Goal: Transaction & Acquisition: Obtain resource

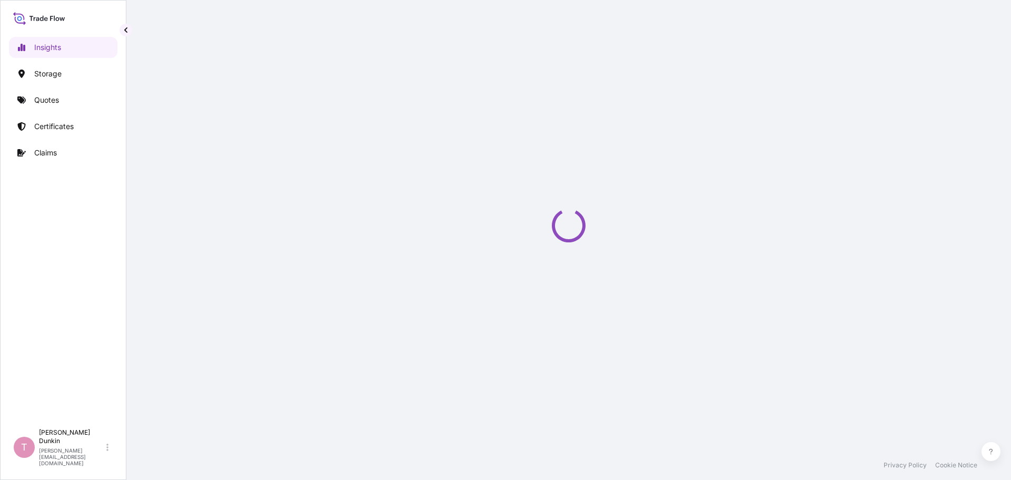
select select "2025"
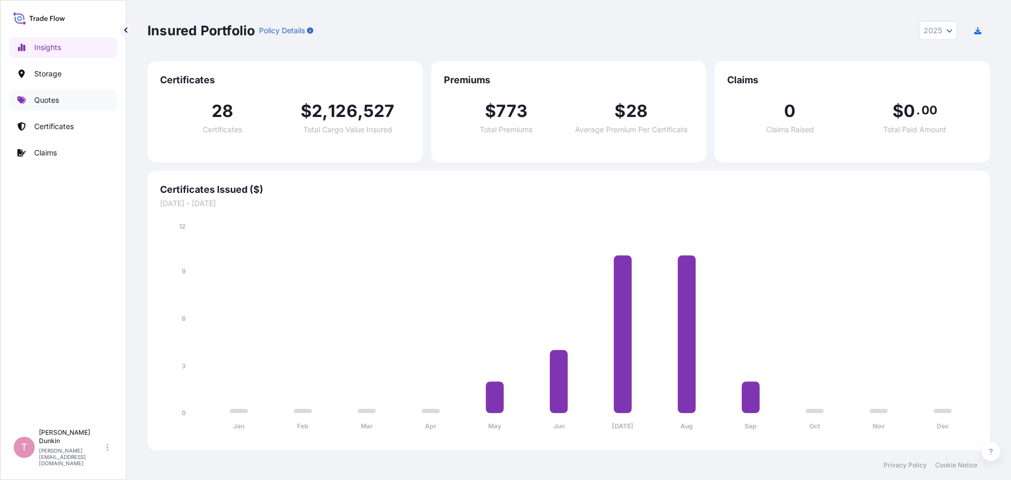
click at [45, 101] on p "Quotes" at bounding box center [46, 100] width 25 height 11
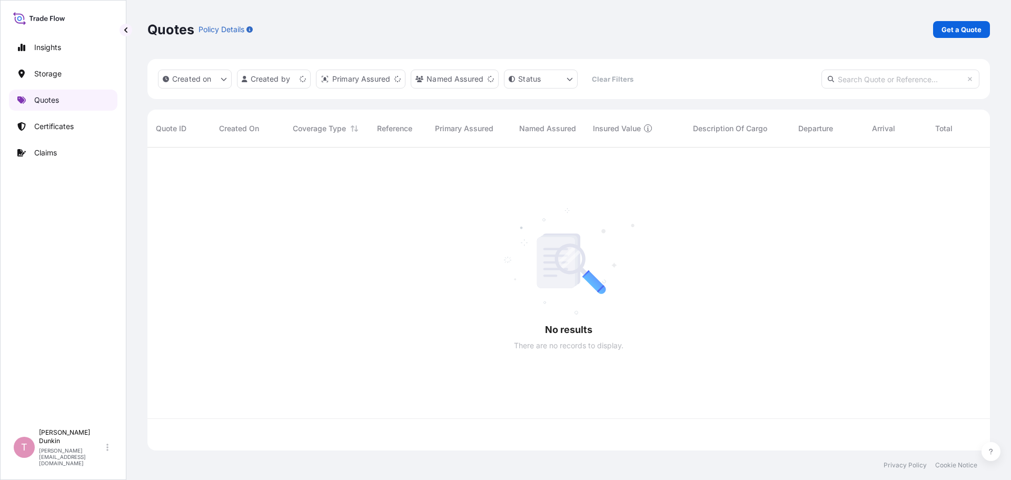
scroll to position [301, 834]
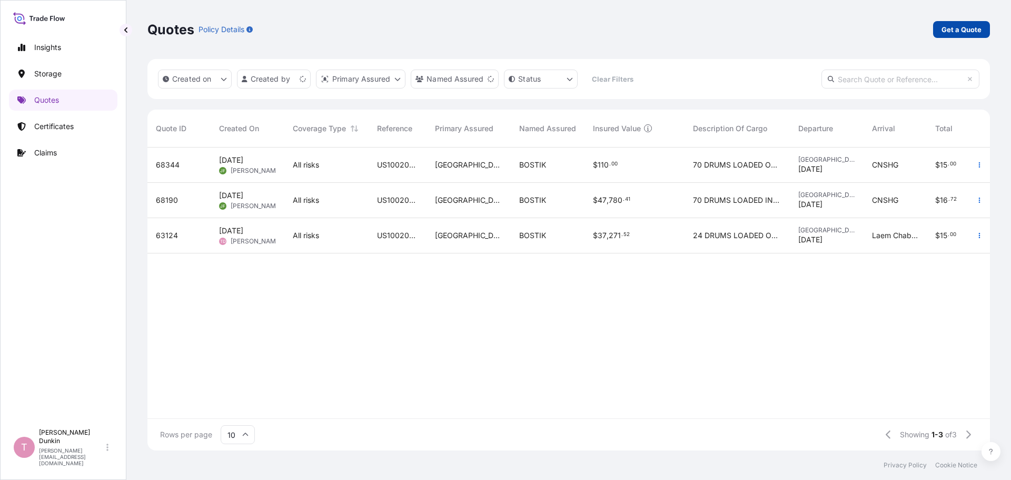
click at [965, 32] on p "Get a Quote" at bounding box center [961, 29] width 40 height 11
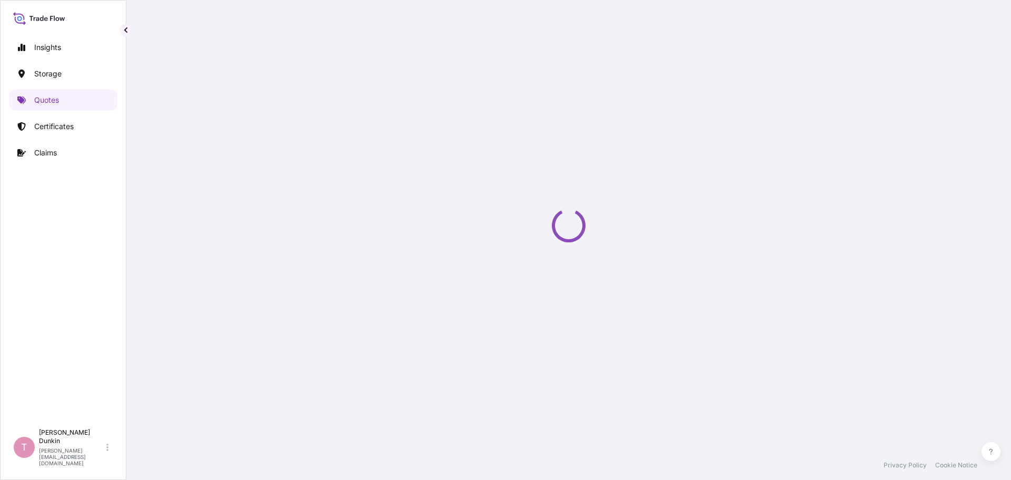
select select "Water"
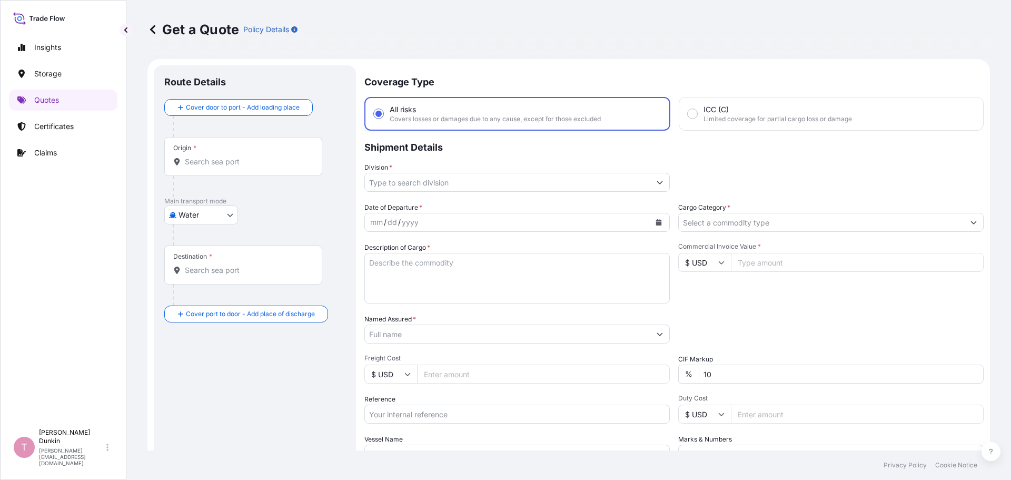
scroll to position [17, 0]
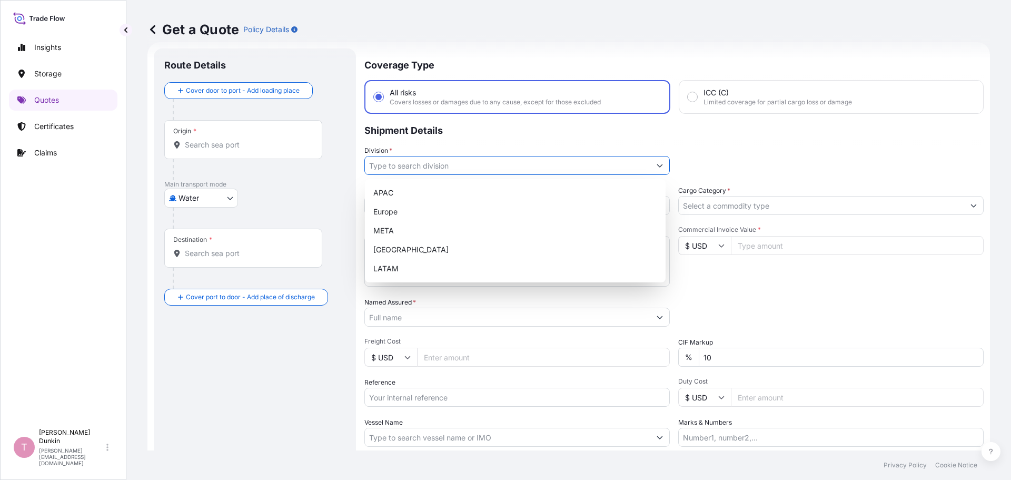
click at [658, 165] on icon "Show suggestions" at bounding box center [659, 165] width 6 height 6
click at [388, 247] on div "[GEOGRAPHIC_DATA]" at bounding box center [515, 249] width 292 height 19
type input "[GEOGRAPHIC_DATA]"
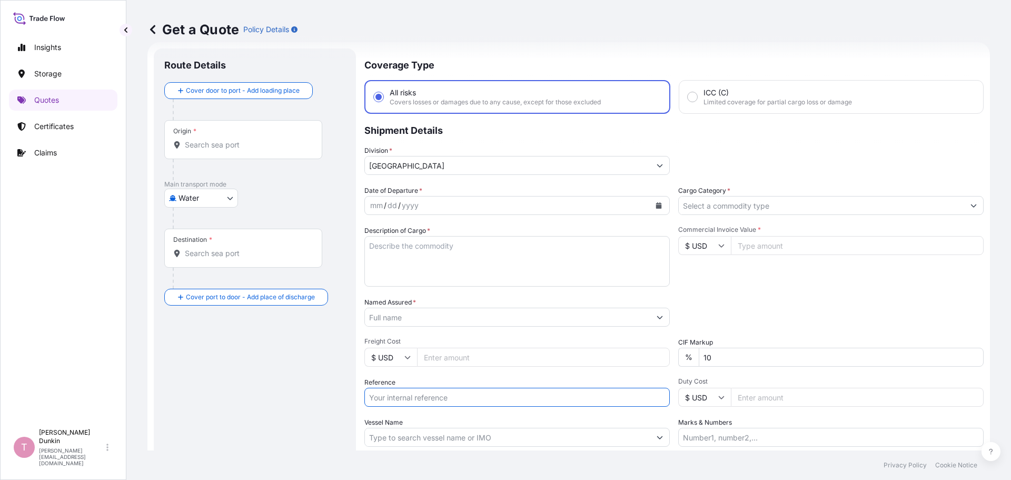
paste input "US10020823856"
type input "US10020823856"
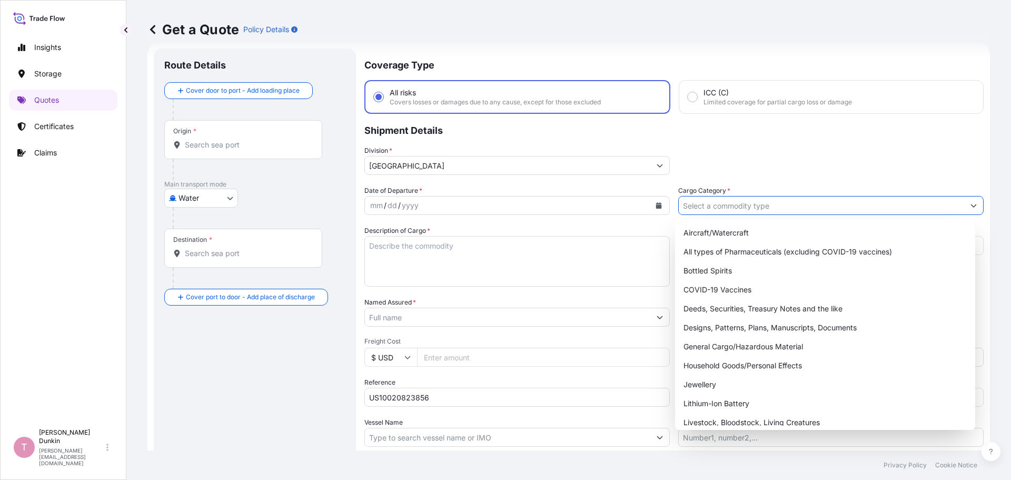
click at [970, 205] on icon "Show suggestions" at bounding box center [973, 205] width 6 height 6
click at [723, 344] on div "General Cargo/Hazardous Material" at bounding box center [825, 346] width 292 height 19
type input "General Cargo/Hazardous Material"
click at [656, 205] on icon "Calendar" at bounding box center [659, 205] width 6 height 6
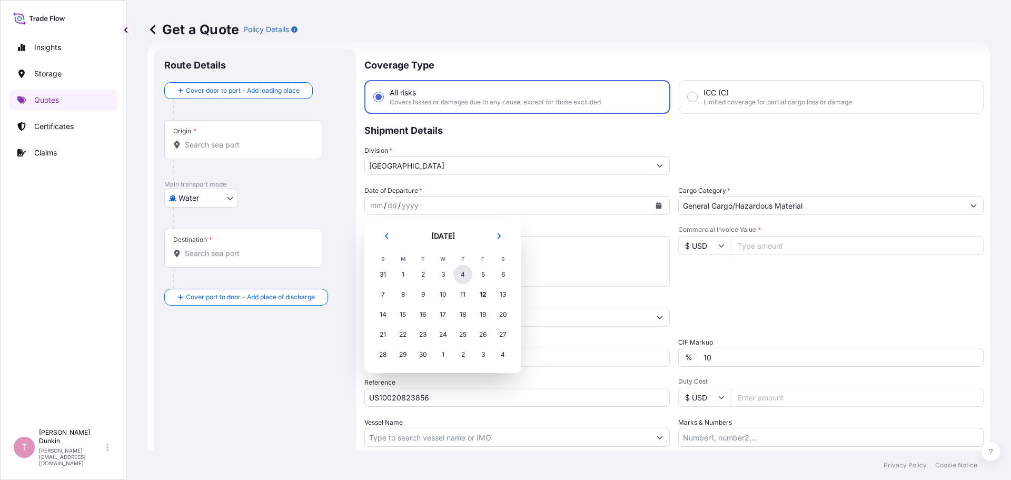
click at [463, 273] on div "4" at bounding box center [462, 274] width 19 height 19
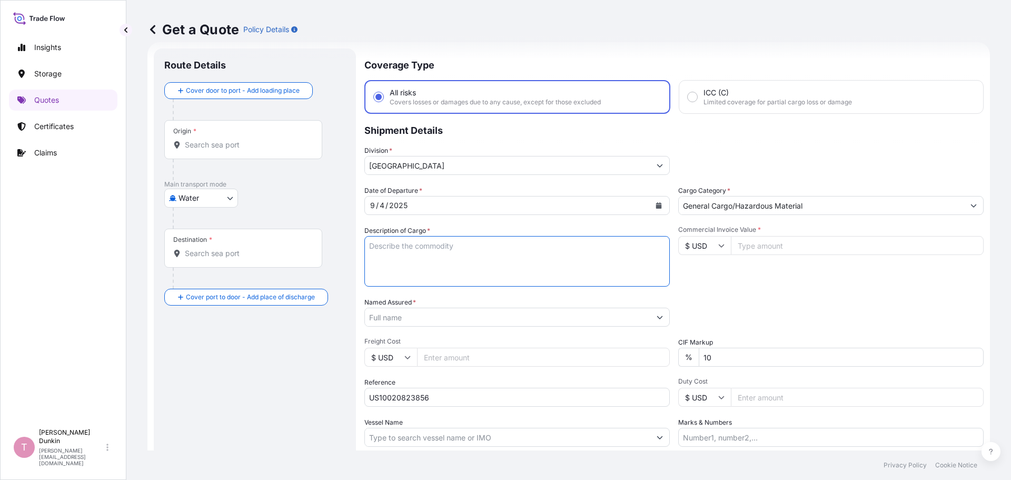
click at [377, 244] on textarea "Description of Cargo *" at bounding box center [516, 261] width 305 height 51
paste textarea "66"
click at [385, 250] on textarea "66" at bounding box center [516, 261] width 305 height 51
paste textarea "DRUMS LOADED ONTO 10 PALLETS LOADED INTO 1 40' CONTAINER(S) ADCOTE(TM) 49-232 1…"
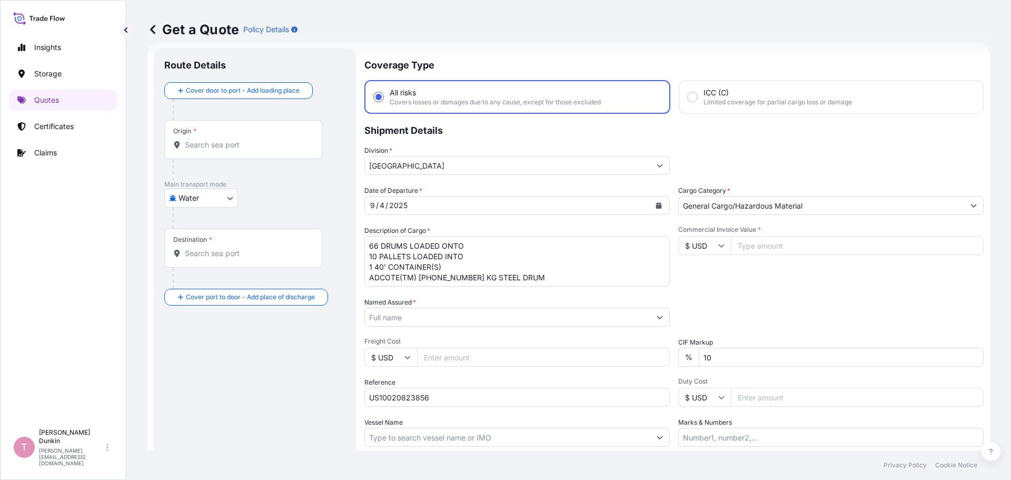
click at [524, 282] on textarea "66 DRUMS LOADED ONTO 10 PALLETS LOADED INTO 1 40' CONTAINER(S) ADCOTE(TM) 49-23…" at bounding box center [516, 261] width 305 height 51
paste textarea "UNITED STATES UN1133 ADHESIVES, 3, II IMDG UN1133 ADHESIVES, 3, II, (- 4.44 #C …"
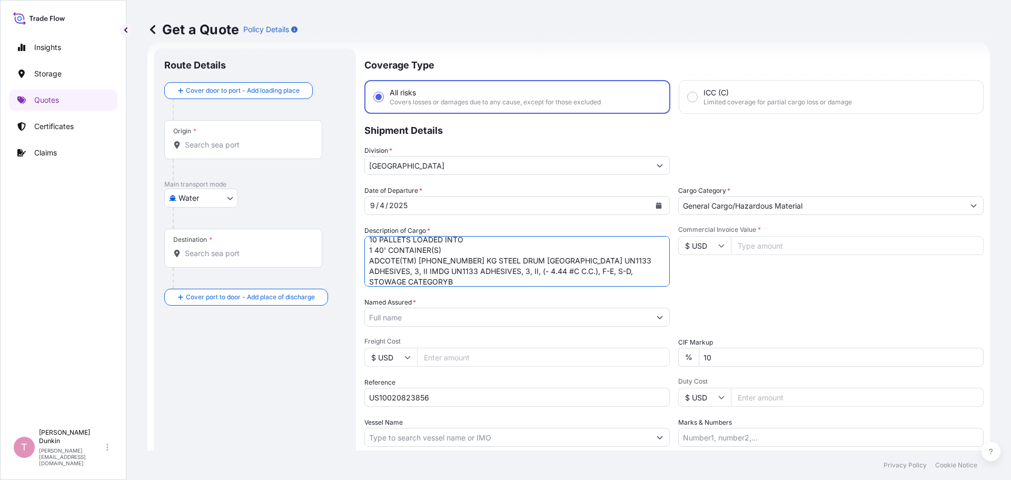
scroll to position [27, 0]
click at [426, 272] on textarea "66 DRUMS LOADED ONTO 10 PALLETS LOADED INTO 1 40' CONTAINER(S) ADCOTE(TM) 49-23…" at bounding box center [516, 261] width 305 height 51
click at [379, 281] on textarea "66 DRUMS LOADED ONTO 10 PALLETS LOADED INTO 1 40' CONTAINER(S) ADCOTE(TM) 49-23…" at bounding box center [516, 261] width 305 height 51
paste textarea "4"
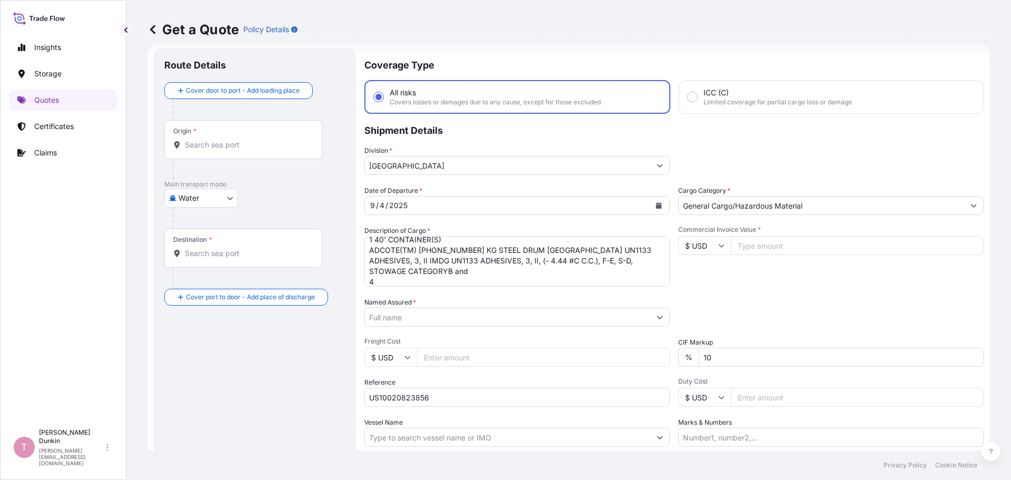
click at [384, 285] on textarea "66 DRUMS LOADED ONTO 10 PALLETS LOADED INTO 1 40' CONTAINER(S) ADCOTE(TM) 49-23…" at bounding box center [516, 261] width 305 height 51
paste textarea "DRUMS LOADED ONTO 10 PALLETS LOADED INTO 1 40' CONTAINER(S) COREACTANT 9L7 215 …"
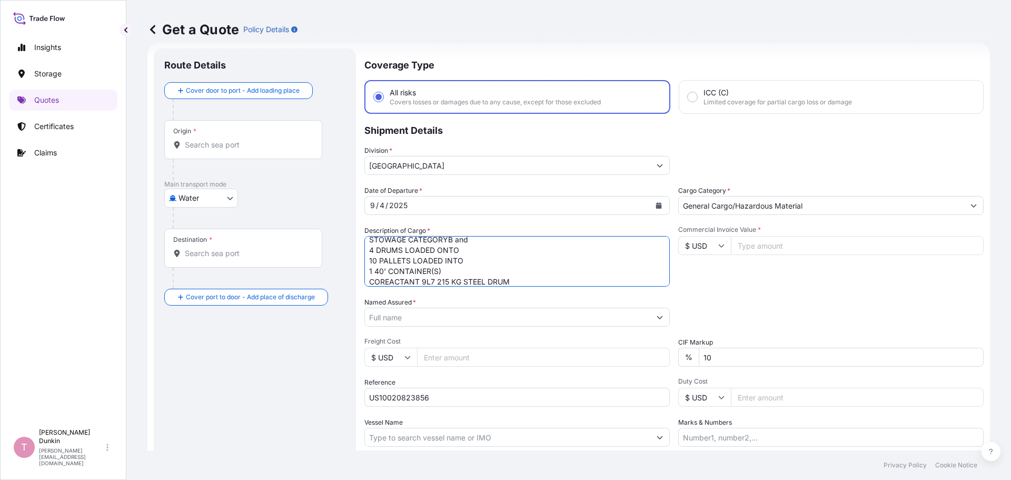
click at [519, 282] on textarea "66 DRUMS LOADED ONTO 10 PALLETS LOADED INTO 1 40' CONTAINER(S) ADCOTE(TM) 49-23…" at bounding box center [516, 261] width 305 height 51
paste textarea "UNITED STATES UN1866 RESIN SOLUTION, 3, III IMDG UN1866 RESIN SOLUTION, 3, III,…"
type textarea "66 DRUMS LOADED ONTO 10 PALLETS LOADED INTO 1 40' CONTAINER(S) ADCOTE(TM) 49-23…"
click at [537, 313] on input "Named Assured *" at bounding box center [507, 316] width 285 height 19
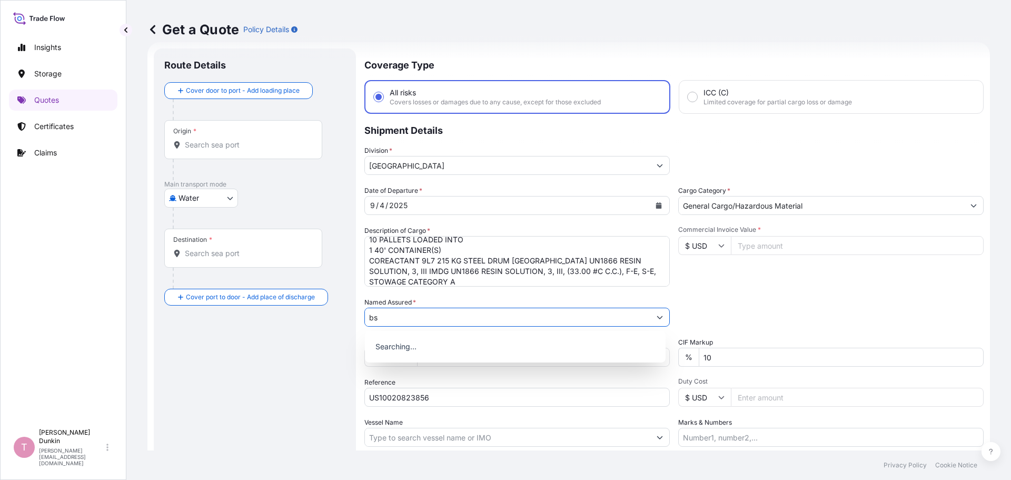
type input "b"
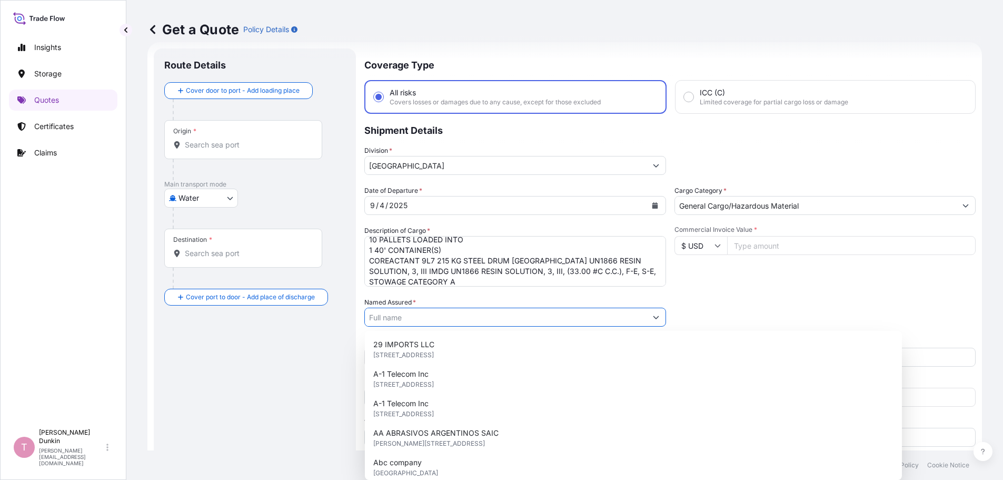
type input "O"
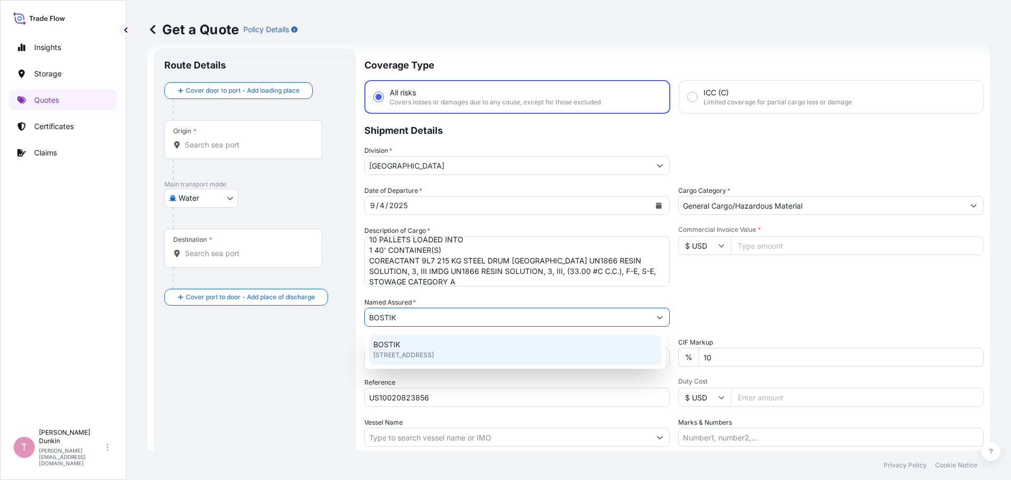
click at [384, 346] on span "BOSTIK" at bounding box center [386, 344] width 27 height 11
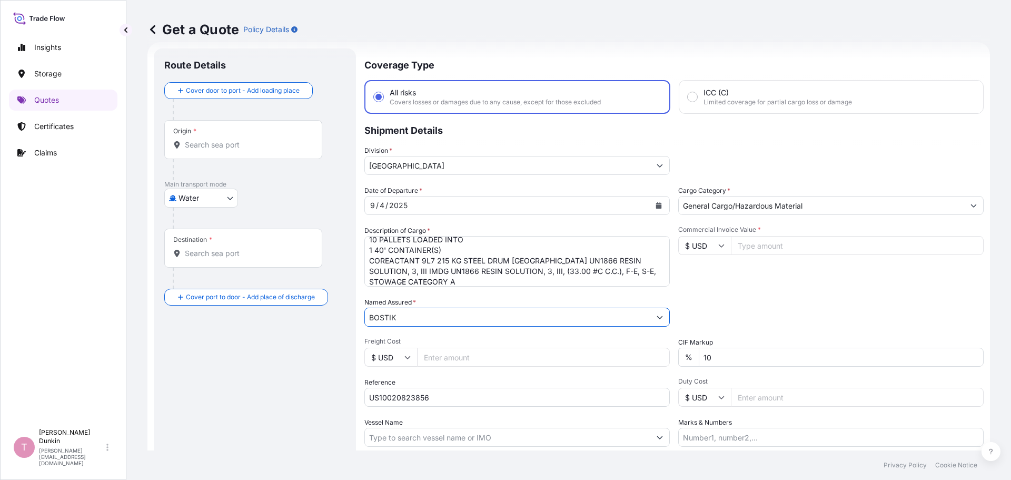
type input "BOSTIK"
click at [756, 244] on input "Commercial Invoice Value *" at bounding box center [857, 245] width 253 height 19
drag, startPoint x: 744, startPoint y: 245, endPoint x: 746, endPoint y: 251, distance: 6.0
click at [744, 246] on input "169391.24" at bounding box center [857, 245] width 253 height 19
type input "169391.24"
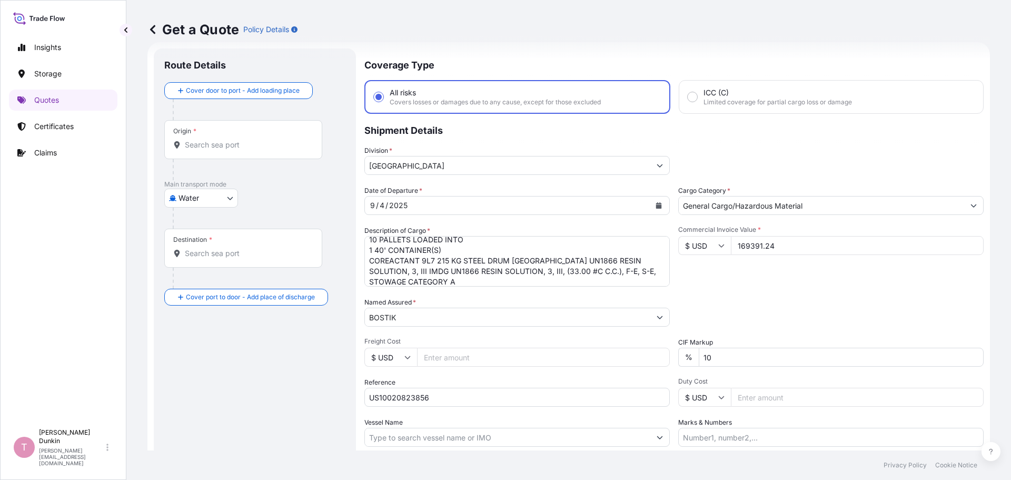
click at [766, 275] on div "Commercial Invoice Value * $ USD 169391.24" at bounding box center [830, 255] width 305 height 61
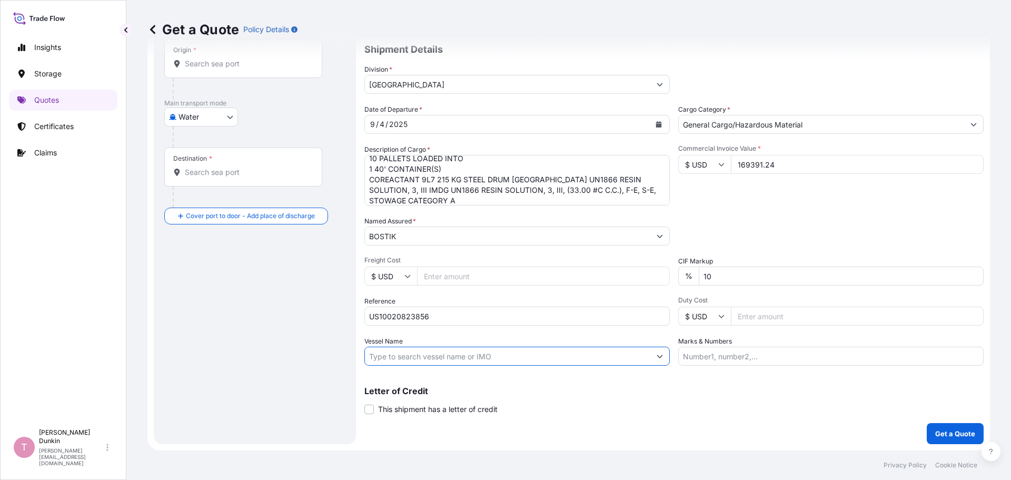
click at [386, 358] on input "Vessel Name" at bounding box center [507, 355] width 285 height 19
paste input "BASLE EXPRESS"
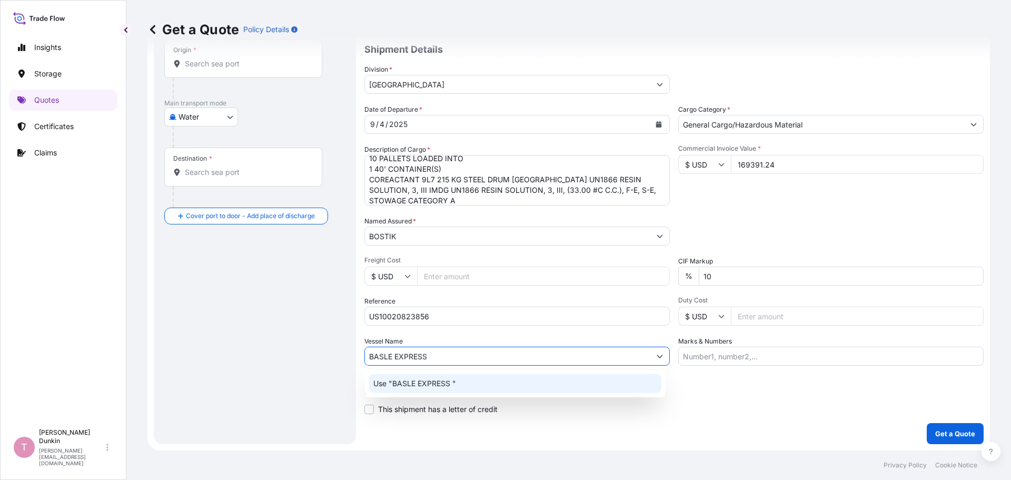
click at [396, 384] on p "Use "BASLE EXPRESS "" at bounding box center [414, 383] width 83 height 11
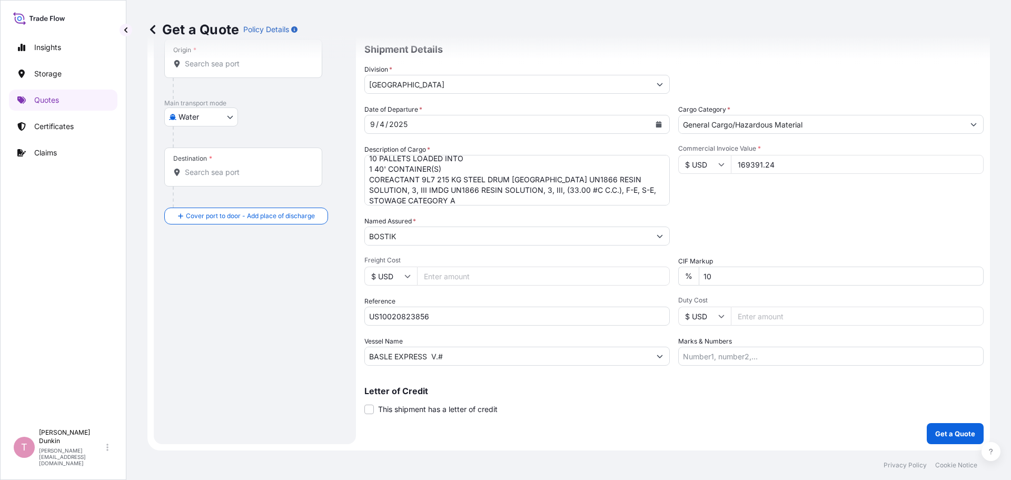
click at [455, 358] on input "BASLE EXPRESS V.#" at bounding box center [507, 355] width 285 height 19
paste input "536W"
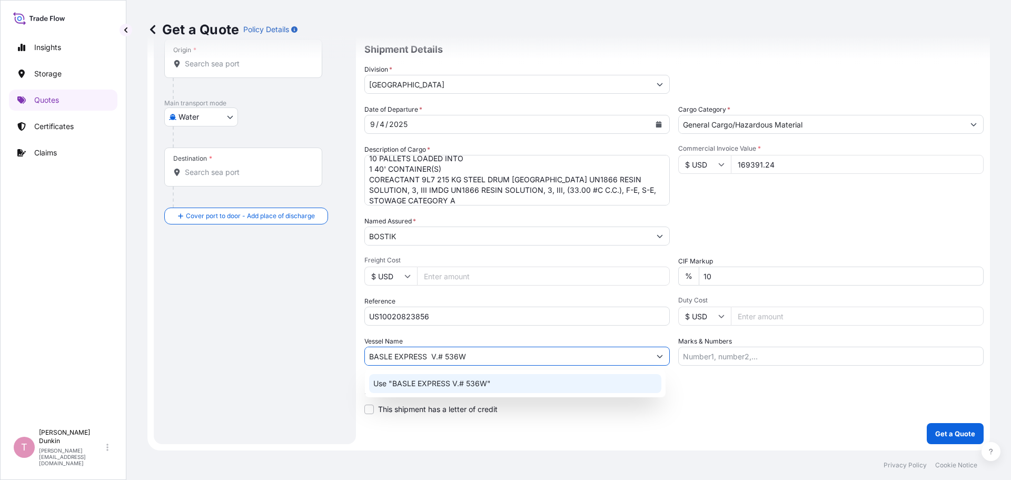
click at [451, 383] on p "Use "BASLE EXPRESS V.# 536W"" at bounding box center [431, 383] width 117 height 11
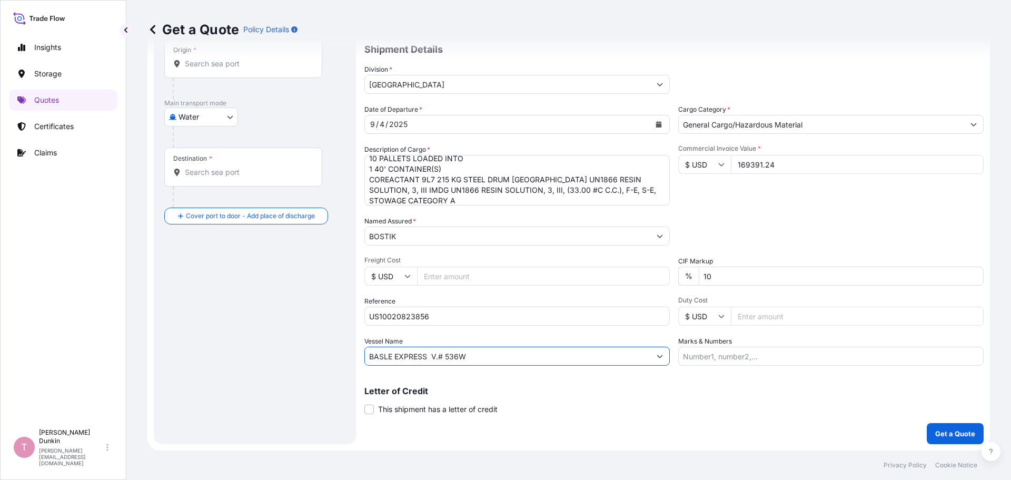
scroll to position [0, 0]
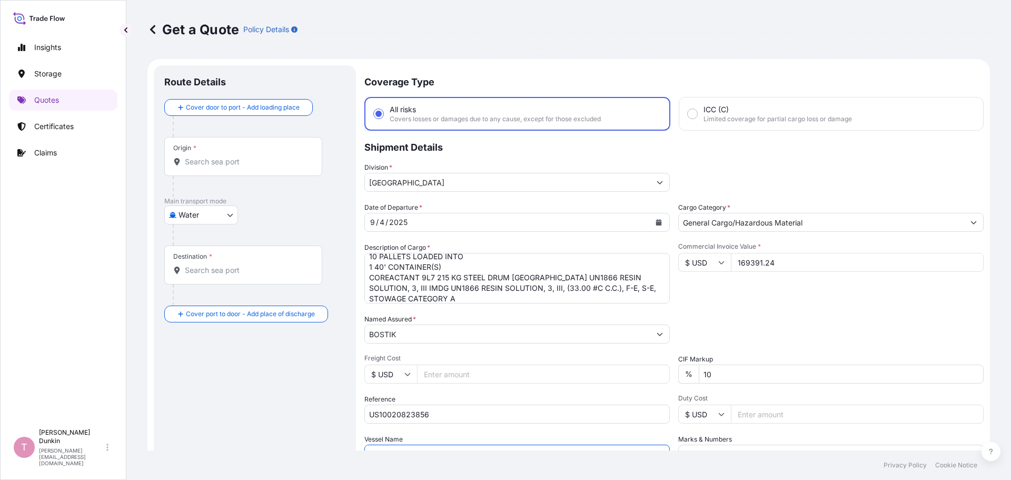
type input "BASLE EXPRESS V.# 536W"
click at [190, 162] on input "Origin *" at bounding box center [247, 161] width 124 height 11
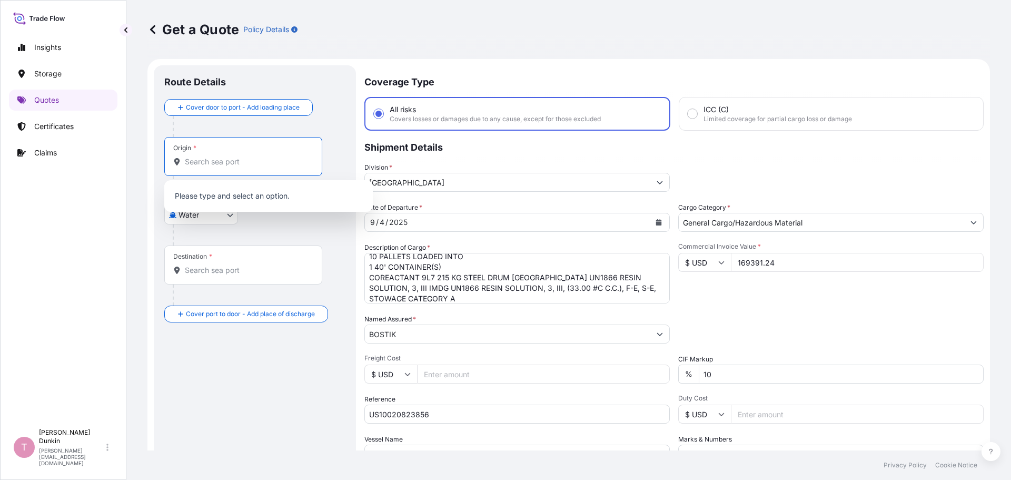
paste input "CHICAGO, IL"
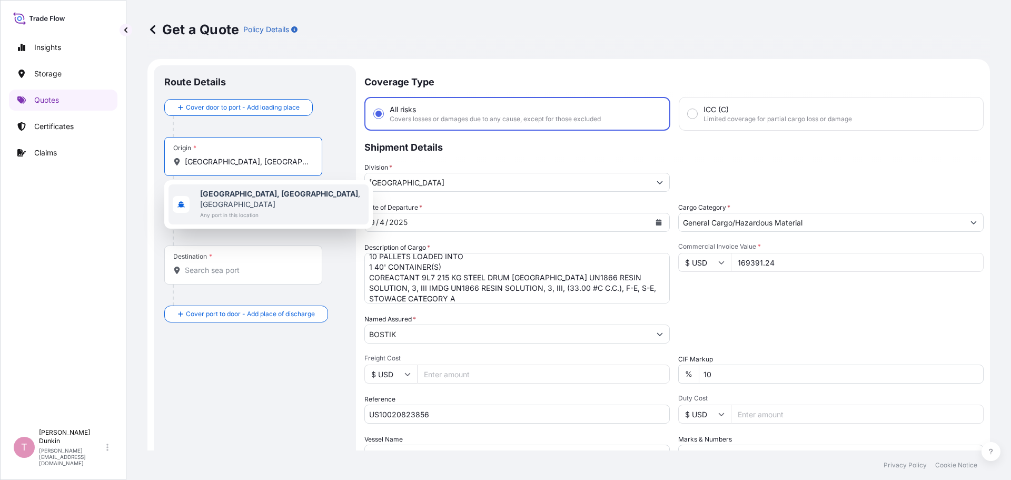
click at [214, 196] on b "Chicago, IL" at bounding box center [279, 193] width 158 height 9
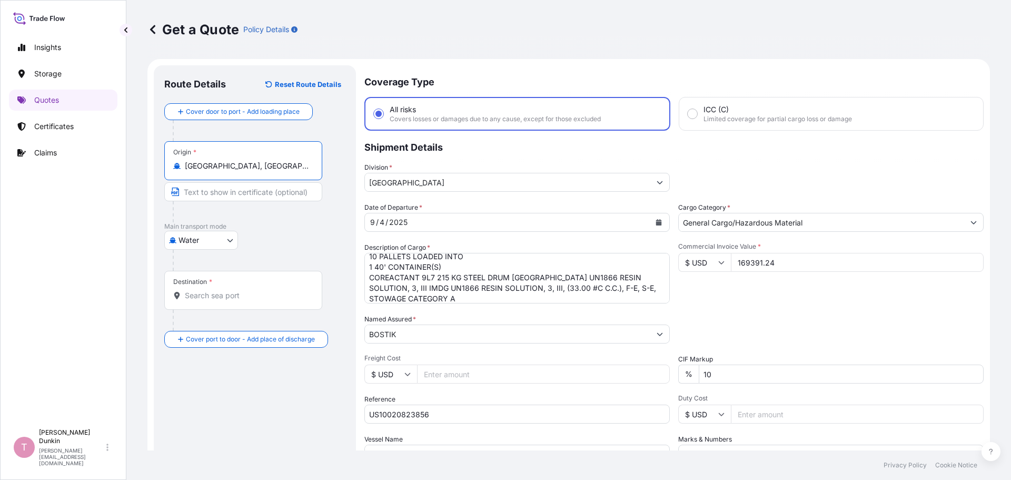
type input "Chicago, IL, USA"
click at [201, 280] on div "Destination *" at bounding box center [192, 281] width 39 height 8
click at [201, 290] on input "Destination *" at bounding box center [247, 295] width 124 height 11
drag, startPoint x: 201, startPoint y: 280, endPoint x: 190, endPoint y: 282, distance: 11.4
click at [190, 282] on div "Destination *" at bounding box center [192, 281] width 39 height 8
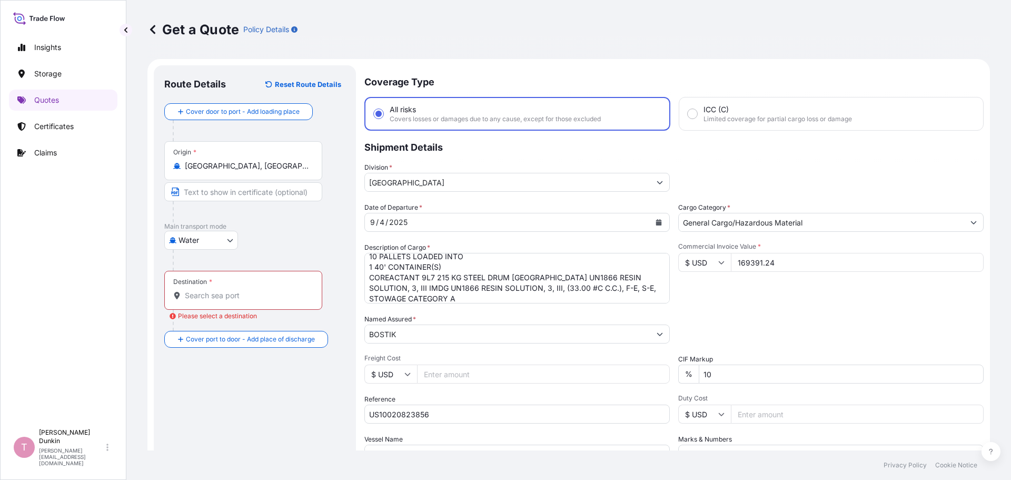
click at [190, 290] on input "Destination * Please select a destination" at bounding box center [247, 295] width 124 height 11
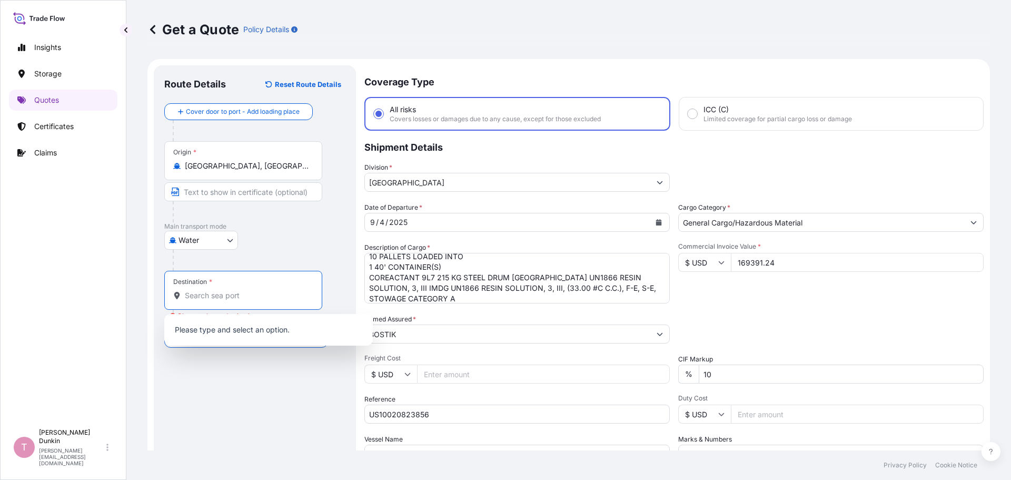
paste input "COLOMBO SEAPORT"
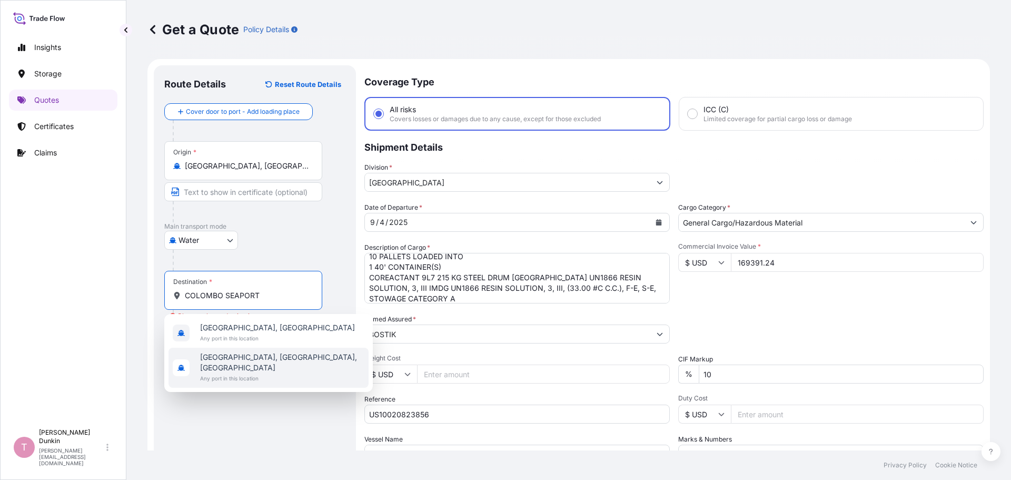
click at [204, 358] on span "Colombo, Colombo, Sri Lanka" at bounding box center [282, 362] width 164 height 21
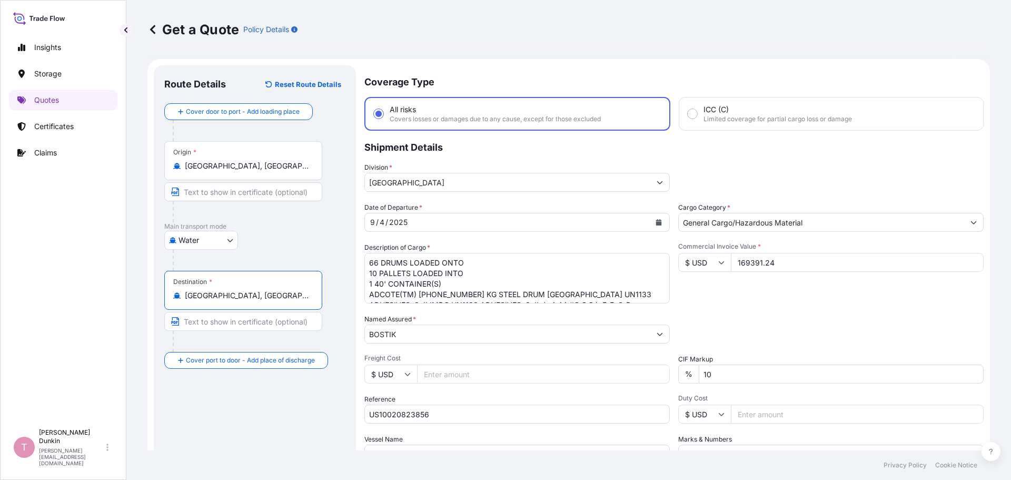
scroll to position [53, 0]
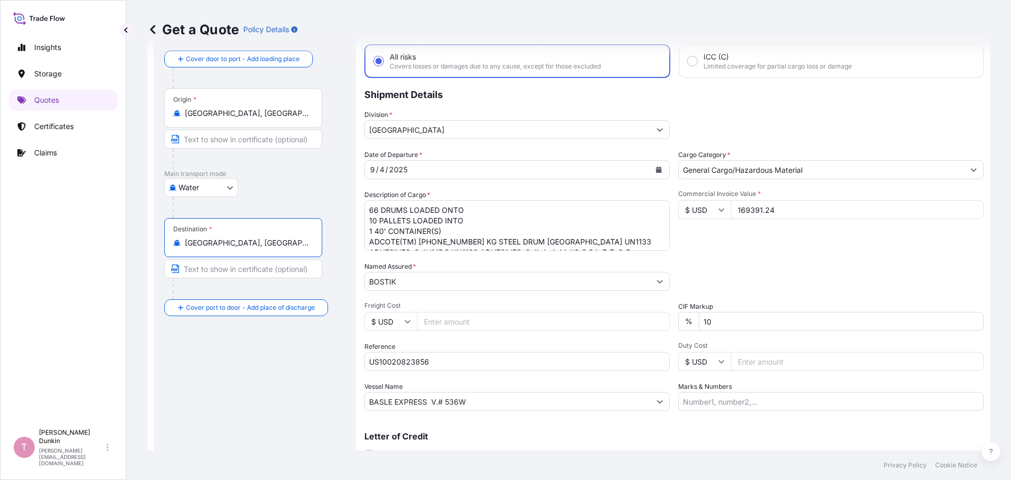
type input "Colombo, Colombo, Sri Lanka"
click at [408, 363] on input "US10020823856" at bounding box center [516, 361] width 305 height 19
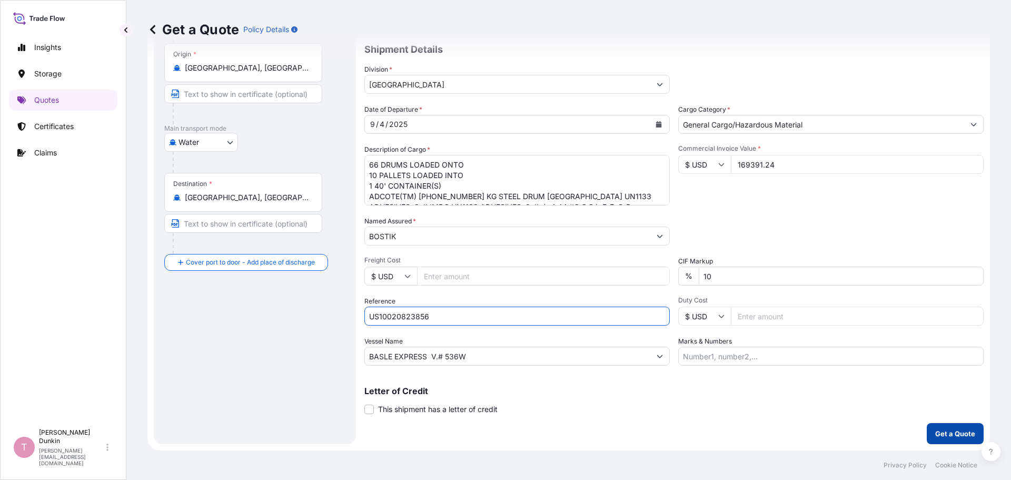
click at [945, 430] on p "Get a Quote" at bounding box center [955, 433] width 40 height 11
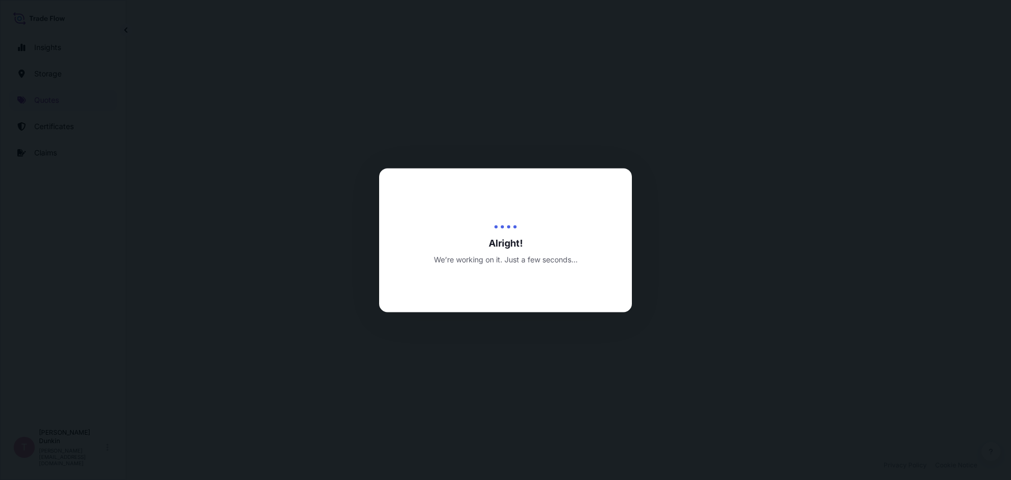
select select "Water"
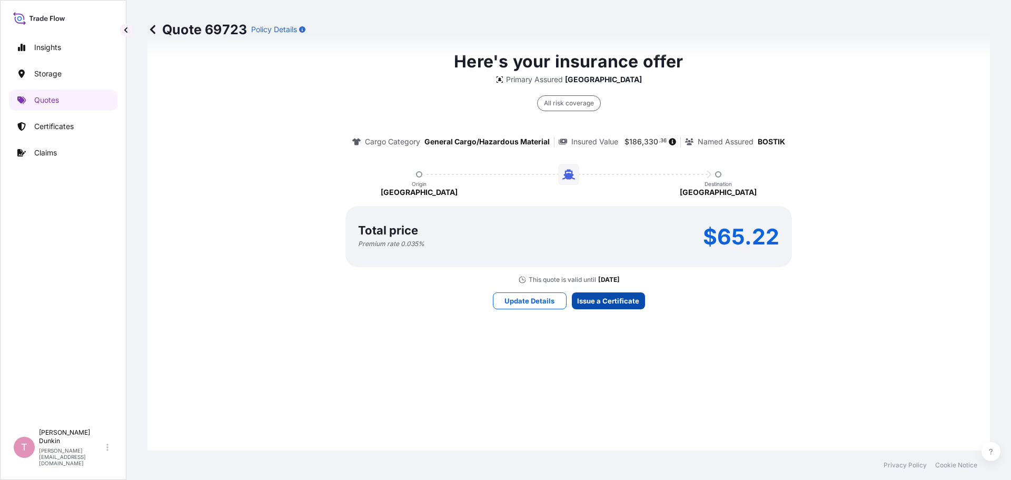
scroll to position [822, 0]
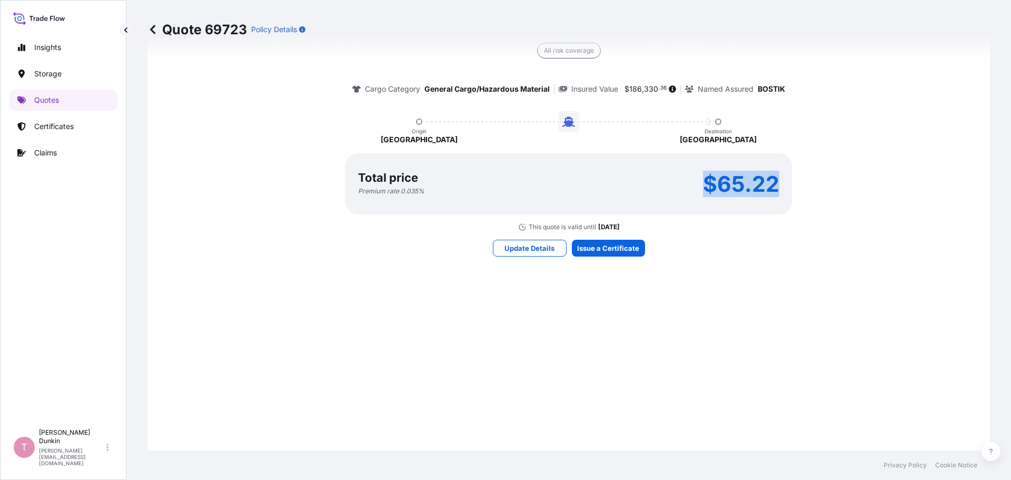
drag, startPoint x: 694, startPoint y: 180, endPoint x: 773, endPoint y: 185, distance: 79.7
click at [773, 185] on div "Total price Premium rate 0.035 % $65.22" at bounding box center [568, 183] width 421 height 23
copy p "$65.22"
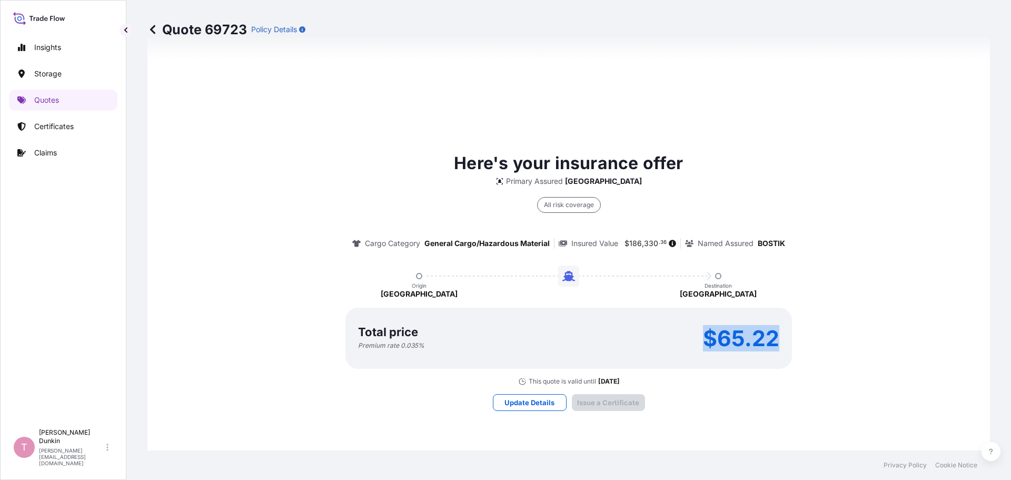
scroll to position [1505, 0]
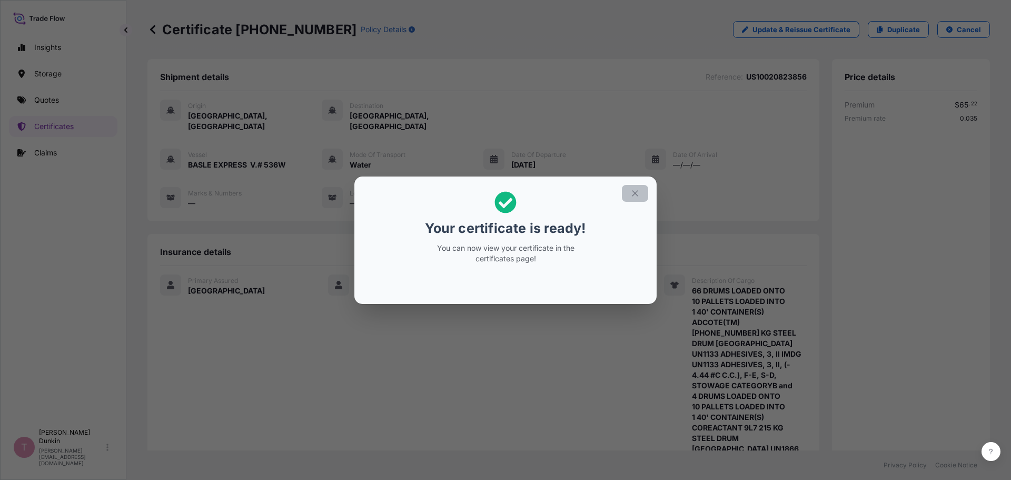
click at [633, 192] on icon "button" at bounding box center [634, 192] width 9 height 9
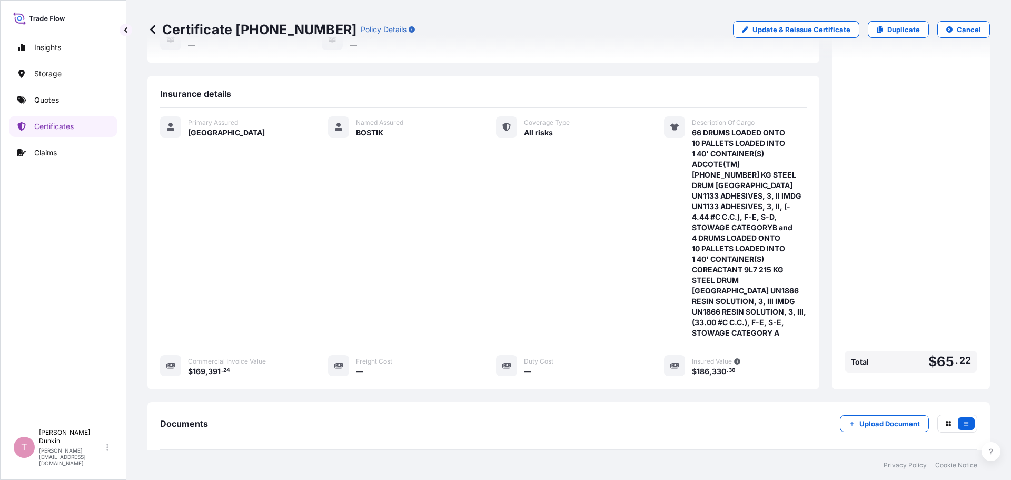
scroll to position [253, 0]
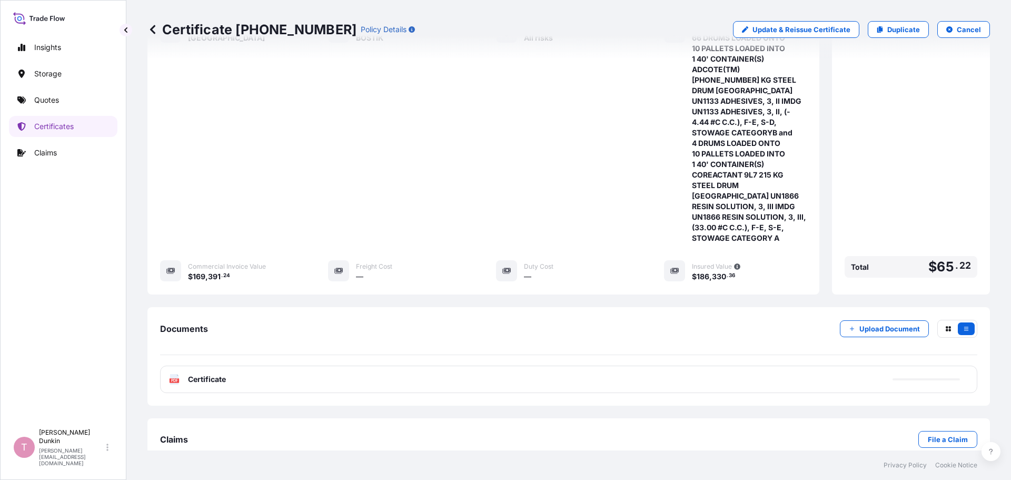
click at [204, 374] on span "Certificate" at bounding box center [207, 379] width 38 height 11
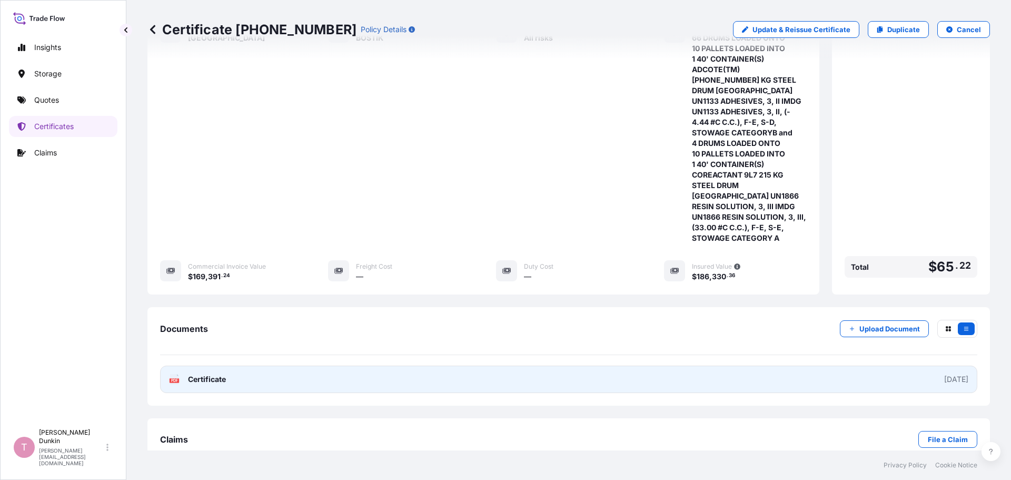
click at [173, 378] on text "PDF" at bounding box center [174, 380] width 7 height 4
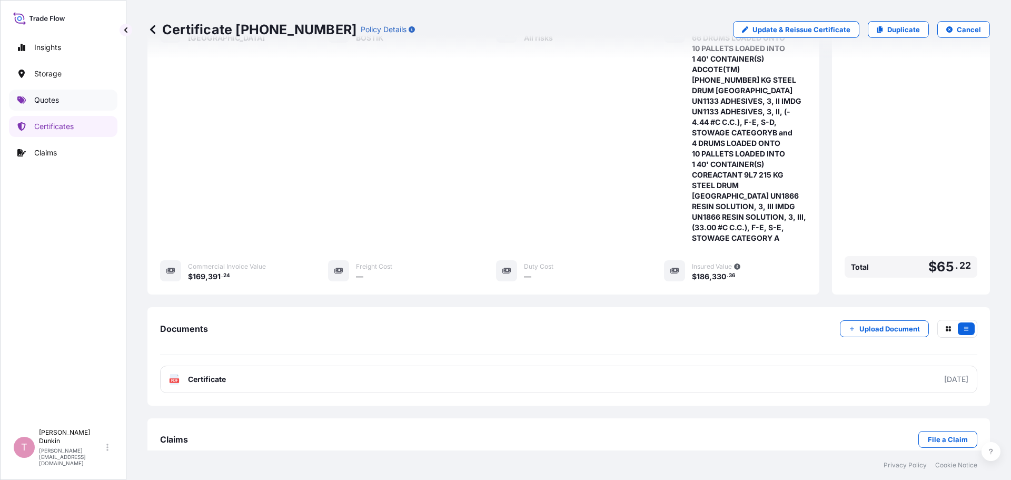
click at [43, 102] on p "Quotes" at bounding box center [46, 100] width 25 height 11
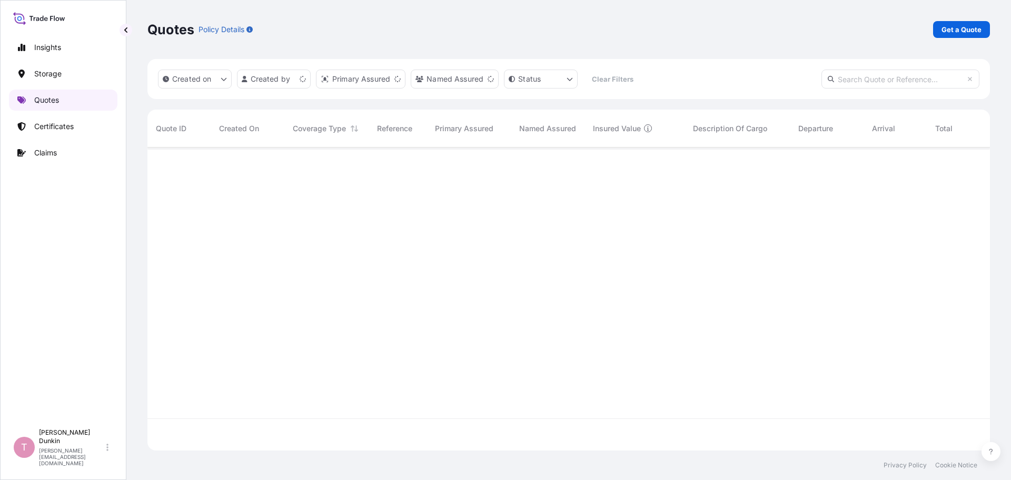
scroll to position [301, 834]
click at [949, 34] on p "Get a Quote" at bounding box center [961, 29] width 40 height 11
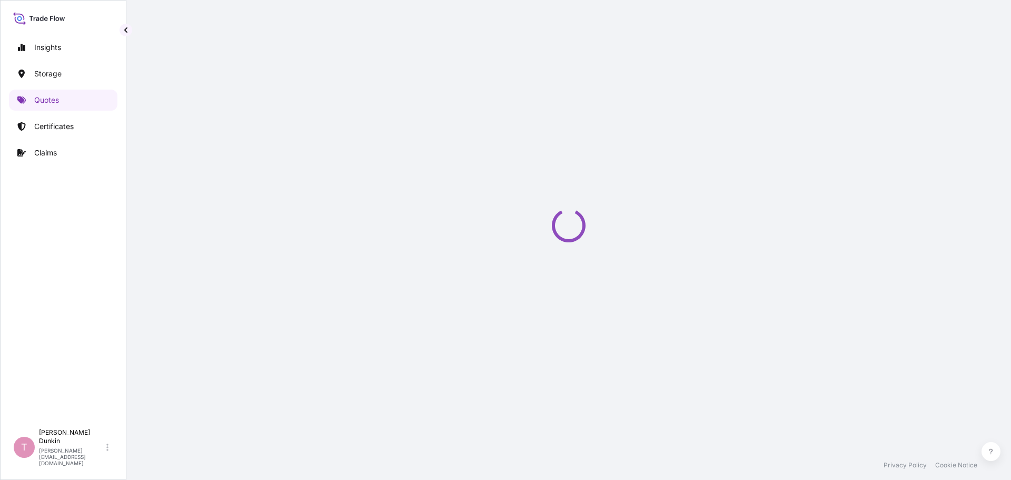
scroll to position [17, 0]
select select "Water"
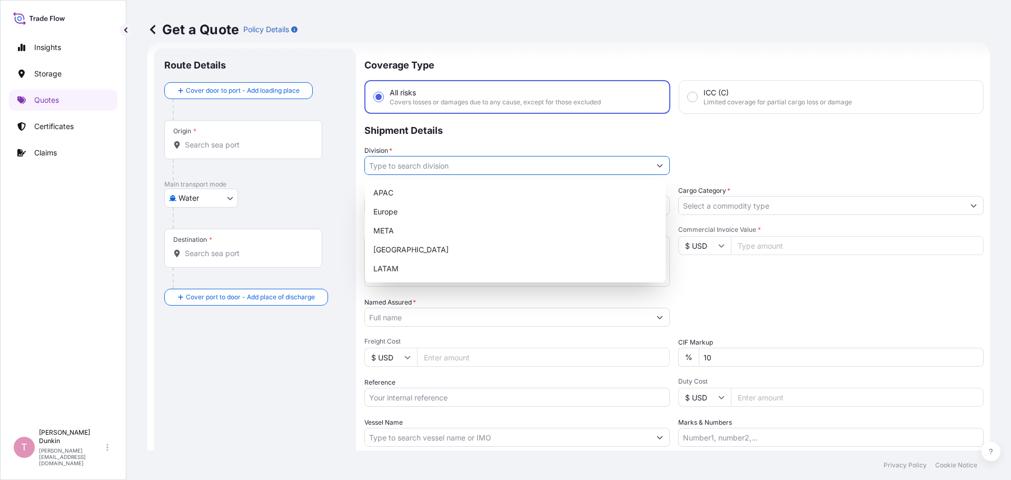
click at [656, 166] on icon "Show suggestions" at bounding box center [659, 165] width 6 height 6
click at [415, 250] on div "North America" at bounding box center [515, 249] width 292 height 19
type input "North America"
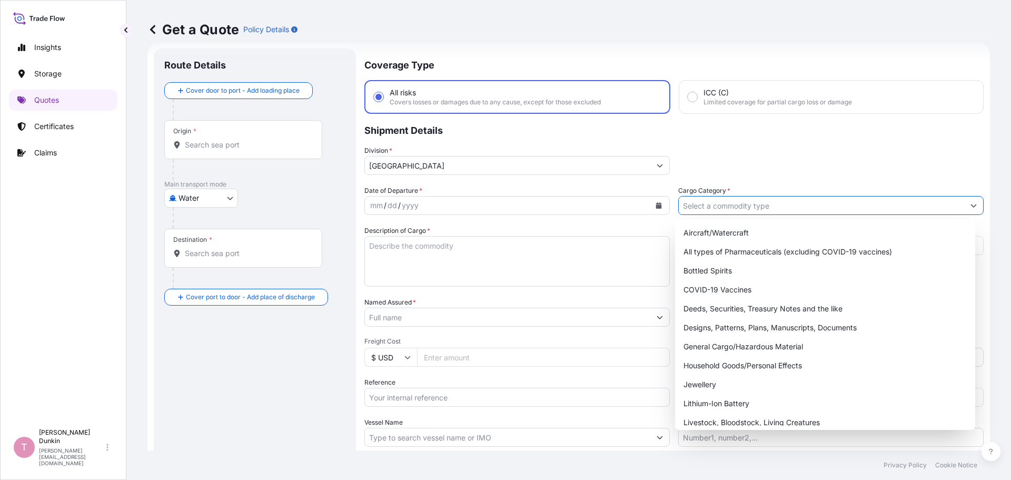
click at [969, 208] on button "Show suggestions" at bounding box center [973, 205] width 19 height 19
click at [703, 347] on div "General Cargo/Hazardous Material" at bounding box center [825, 346] width 292 height 19
type input "General Cargo/Hazardous Material"
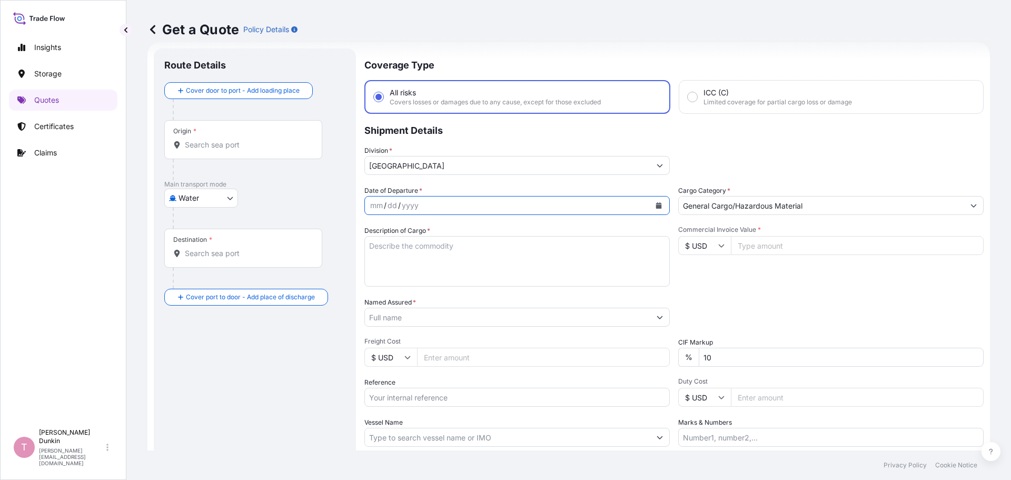
click at [656, 205] on icon "Calendar" at bounding box center [659, 205] width 6 height 6
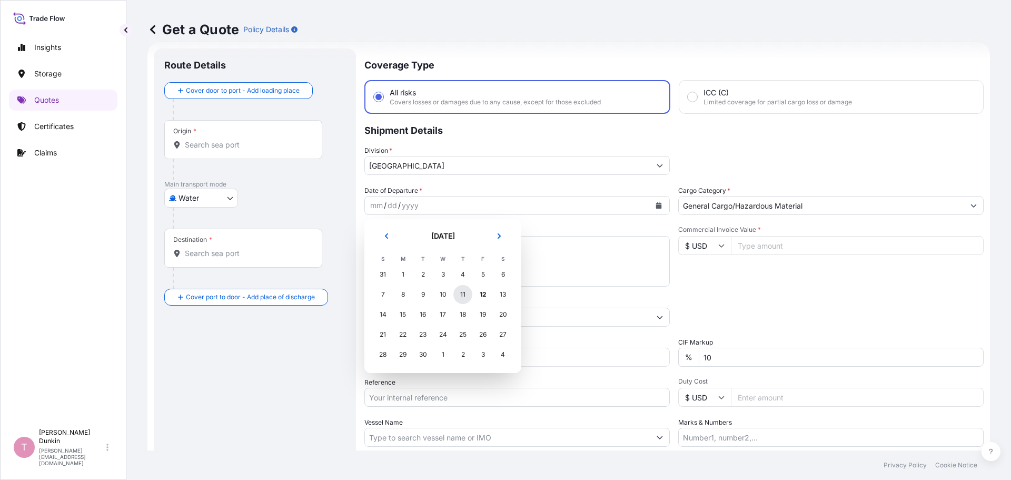
click at [462, 295] on div "11" at bounding box center [462, 294] width 19 height 19
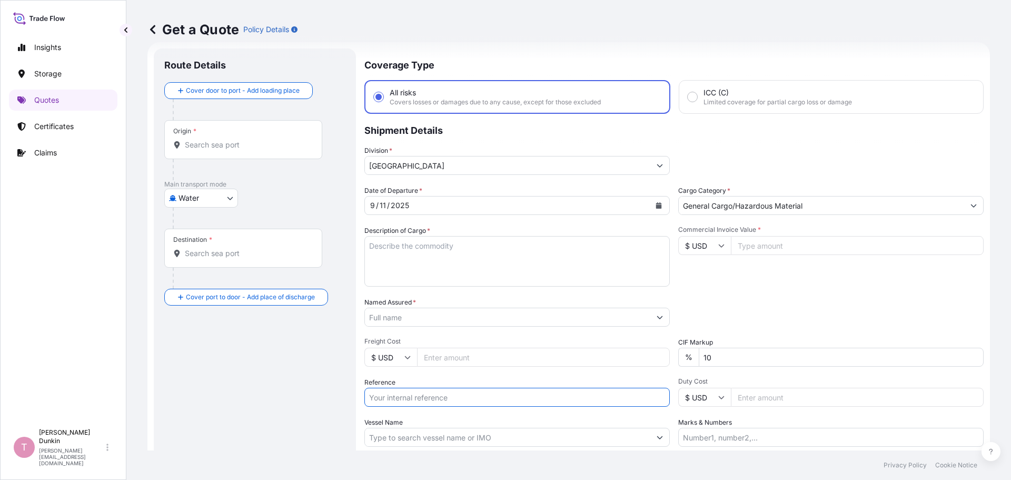
paste input "US10020850874"
type input "US10020850874"
click at [394, 435] on input "Vessel Name" at bounding box center [507, 436] width 285 height 19
paste input "2"
click at [401, 433] on input "2" at bounding box center [507, 436] width 285 height 19
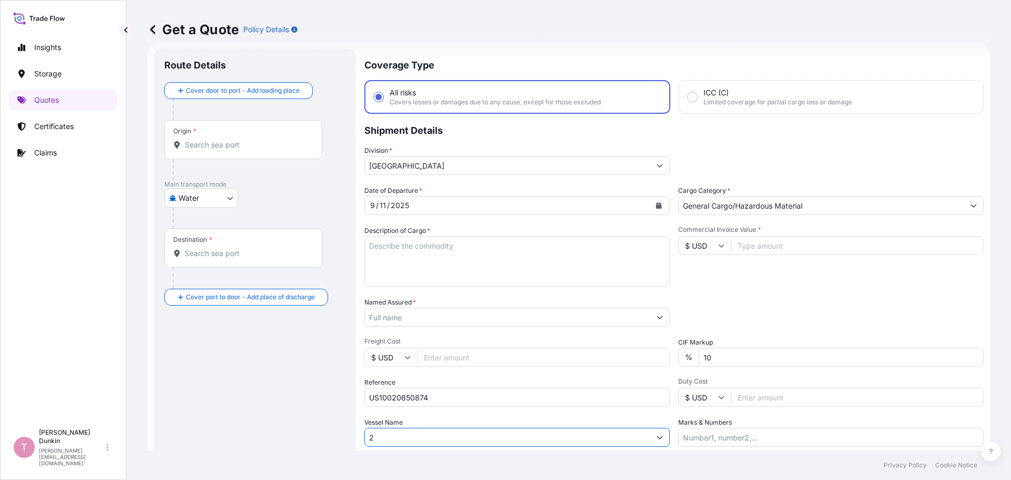
paste input "DRUMS LOADED INTO 1 40' CONTAINER(S) ADCOTE(TM) 37R987-PS 195 KG PLASTIC DRUM"
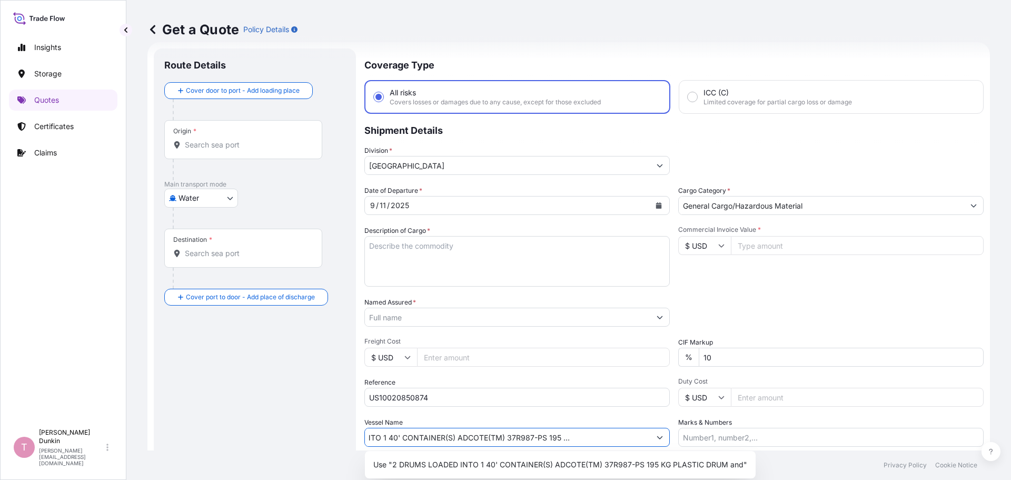
scroll to position [0, 76]
type input "2 DRUMS LOADED INTO 1 40' CONTAINER(S) ADCOTE(TM) 37R987-PS 195 KG PLASTIC DRUM…"
click at [656, 440] on icon "Show suggestions" at bounding box center [659, 437] width 6 height 6
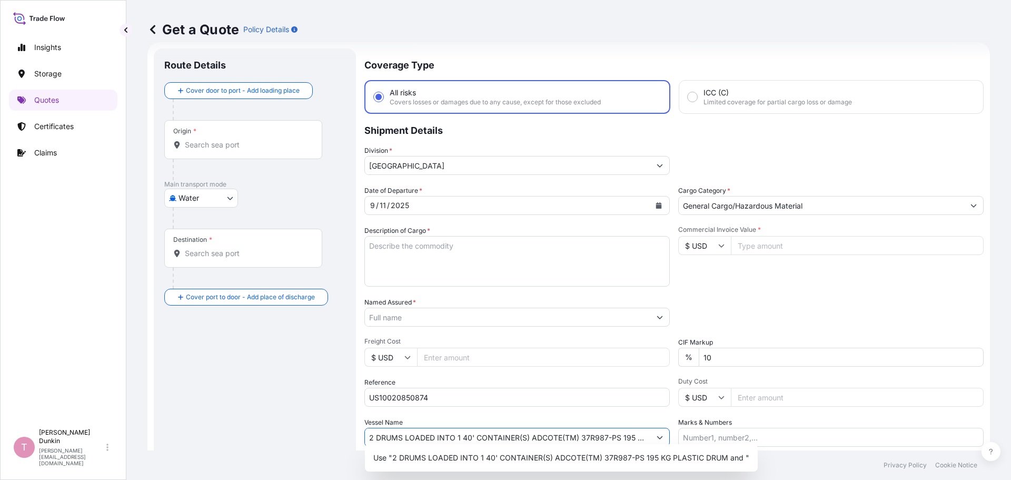
scroll to position [98, 0]
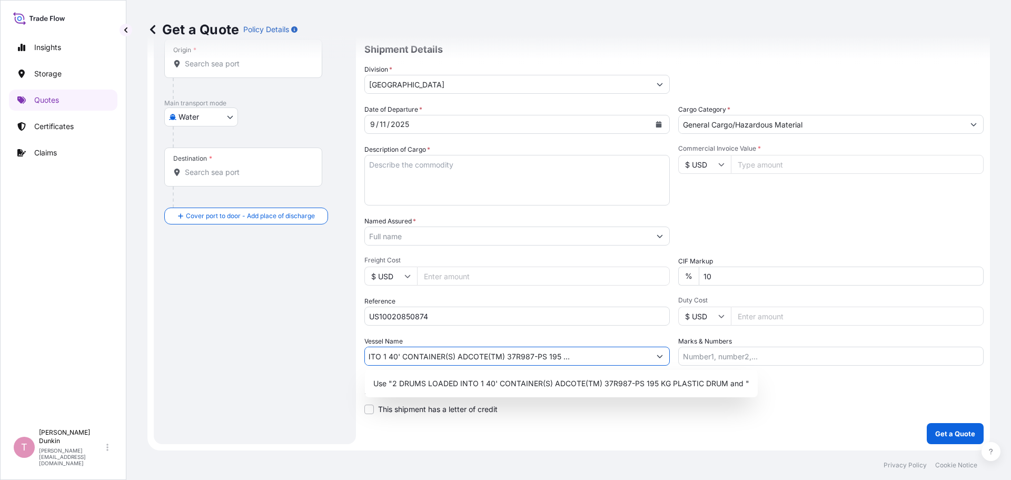
drag, startPoint x: 369, startPoint y: 434, endPoint x: 952, endPoint y: 481, distance: 585.1
click at [952, 479] on html "1 option available. 1 option available. 1 option available. 1 option available.…" at bounding box center [505, 240] width 1011 height 480
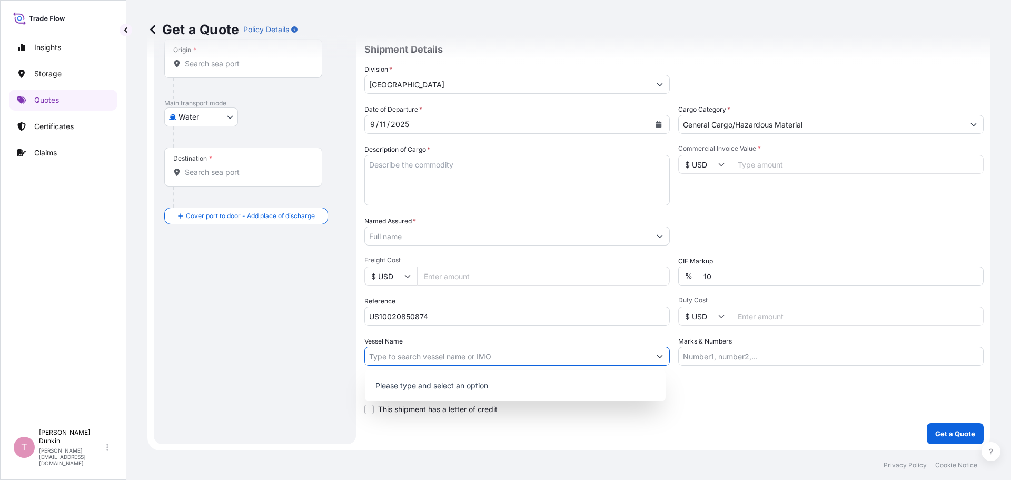
click at [399, 164] on textarea "Description of Cargo *" at bounding box center [516, 180] width 305 height 51
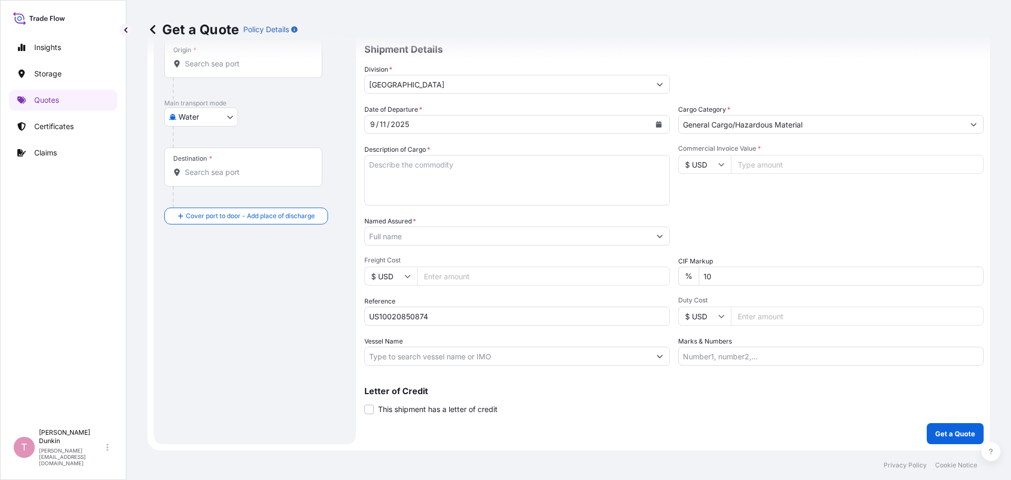
click at [375, 162] on textarea "Description of Cargo *" at bounding box center [516, 180] width 305 height 51
paste textarea "2"
click at [404, 163] on textarea "2" at bounding box center [516, 180] width 305 height 51
paste textarea "DRUMS LOADED INTO 1 40' CONTAINER(S) ADCOTE(TM) 37R987-PS 195 KG PLASTIC DRUM"
click at [382, 198] on textarea "2 DRUMS LOADED INTO 1 40' CONTAINER(S) ADCOTE(TM) 37R987-PS 195 KG PLASTIC DRUM…" at bounding box center [516, 180] width 305 height 51
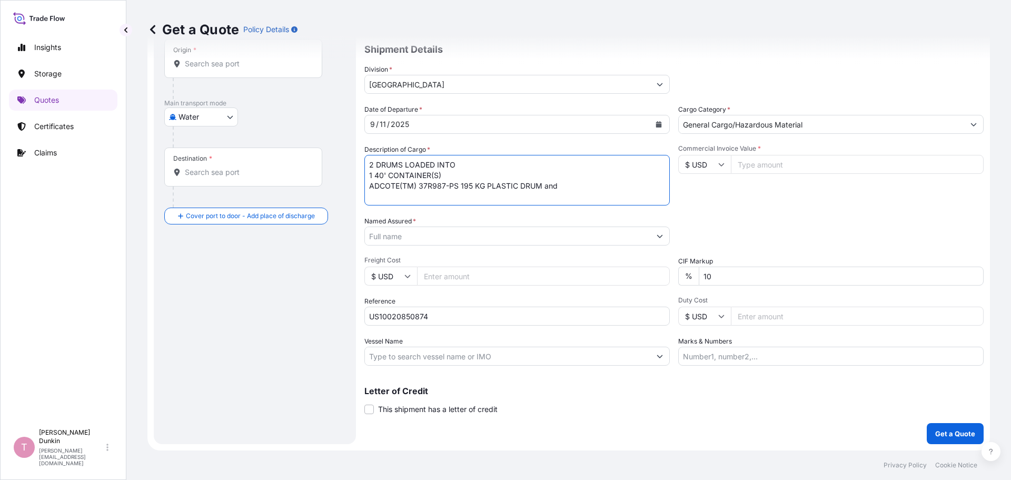
paste textarea "39"
click at [394, 194] on textarea "2 DRUMS LOADED INTO 1 40' CONTAINER(S) ADCOTE(TM) 37R987-PS 195 KG PLASTIC DRUM…" at bounding box center [516, 180] width 305 height 51
paste textarea "DRUMS LOADED INTO 1 40' CONTAINER(S) ADCOTE(TM) 37R345-PS 195 KG PLASTIC DRUM"
type textarea "2 DRUMS LOADED INTO 1 40' CONTAINER(S) ADCOTE(TM) 37R987-PS 195 KG PLASTIC DRUM…"
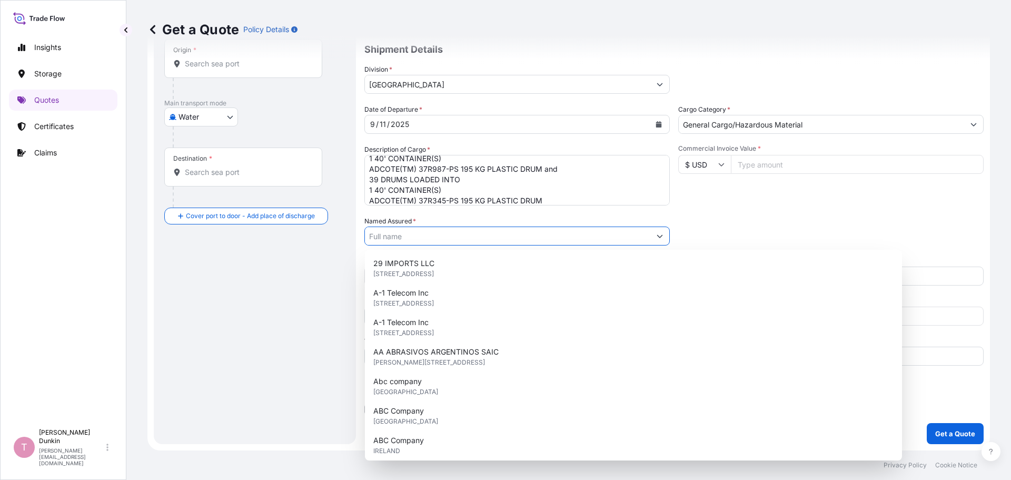
click at [408, 233] on input "Named Assured *" at bounding box center [507, 235] width 285 height 19
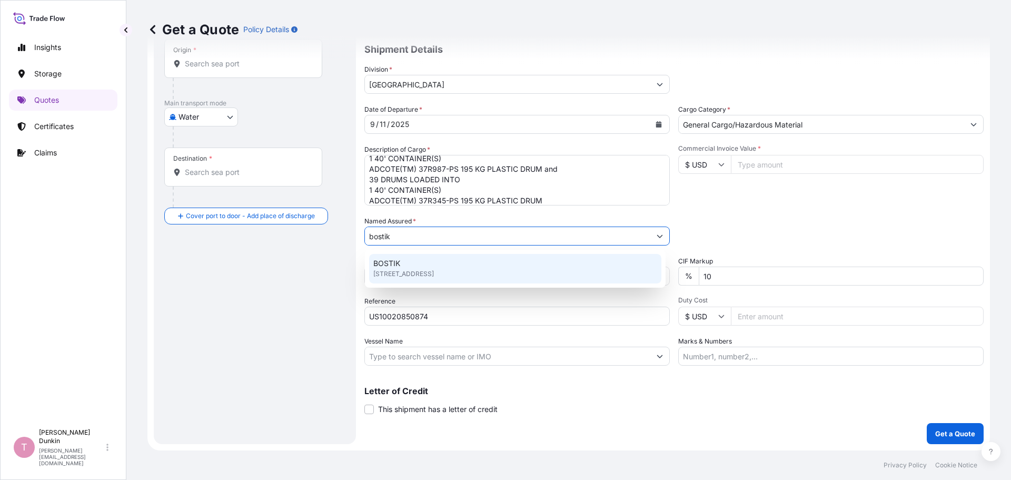
click at [391, 268] on span "BOSTIK" at bounding box center [386, 263] width 27 height 11
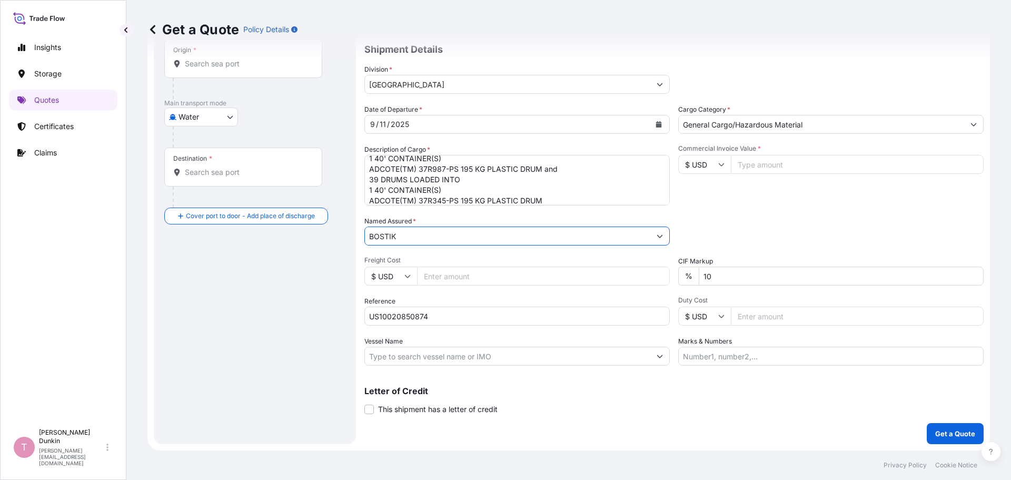
type input "BOSTIK"
click at [757, 165] on input "Commercial Invoice Value *" at bounding box center [857, 164] width 253 height 19
type input "76735.84"
click at [385, 358] on input "Vessel Name" at bounding box center [507, 355] width 285 height 19
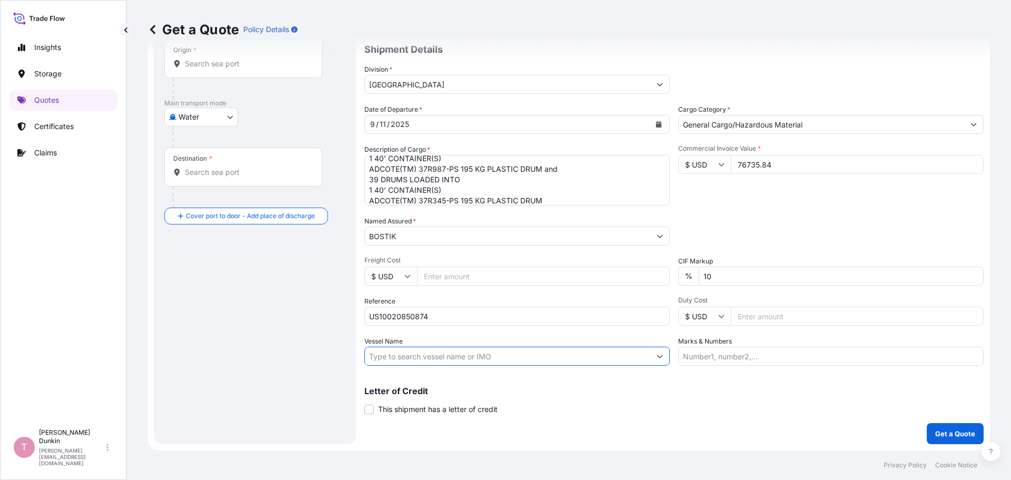
paste input "ONE FRUITION"
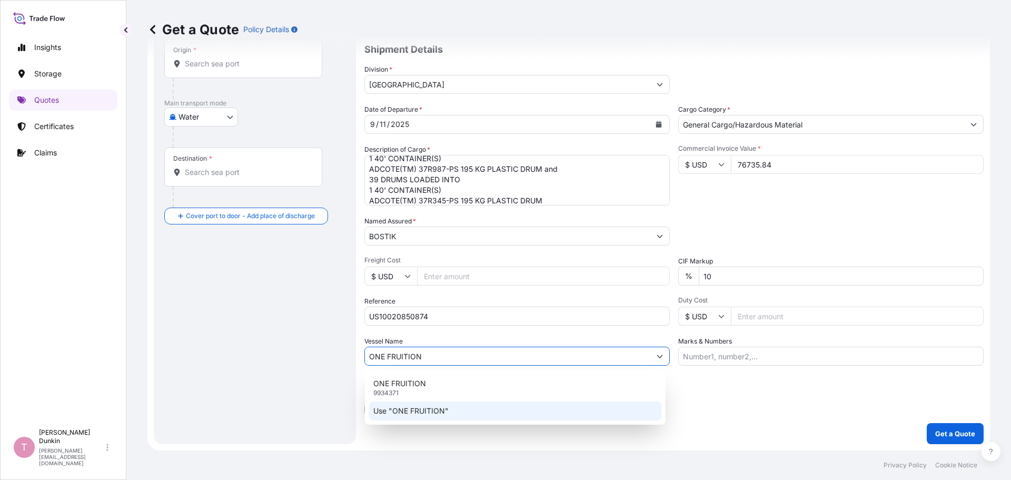
click at [403, 410] on p "Use "ONE FRUITION"" at bounding box center [410, 410] width 75 height 11
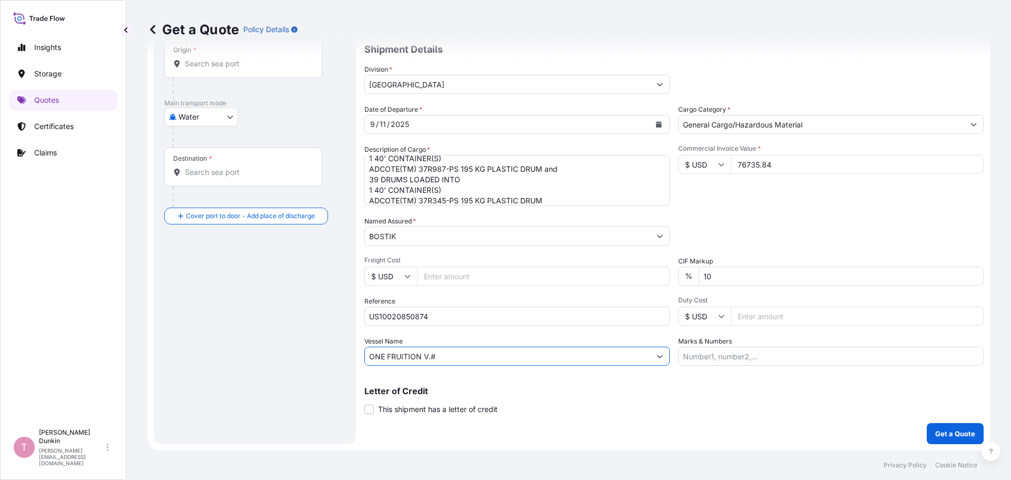
click at [444, 353] on input "ONE FRUITION V.#" at bounding box center [507, 355] width 285 height 19
paste input "008W"
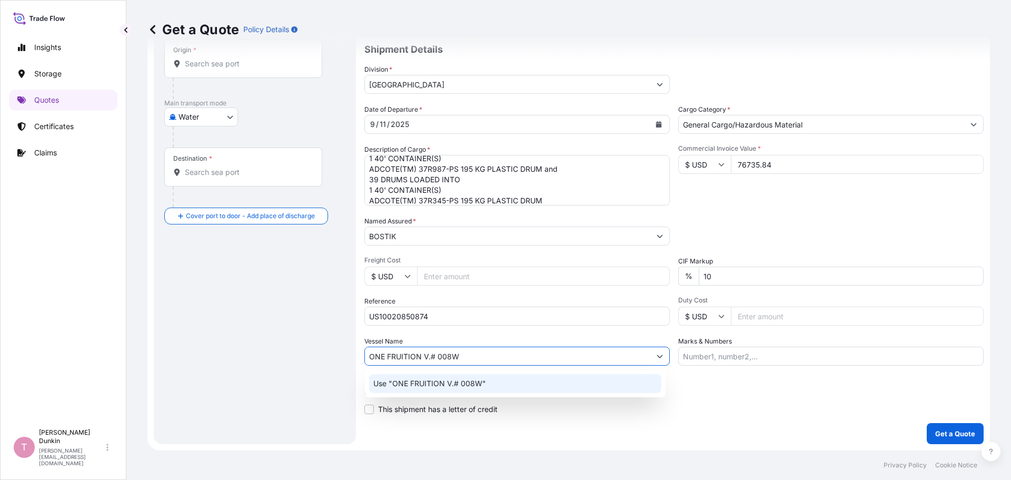
click at [437, 382] on p "Use "ONE FRUITION V.# 008W"" at bounding box center [429, 383] width 113 height 11
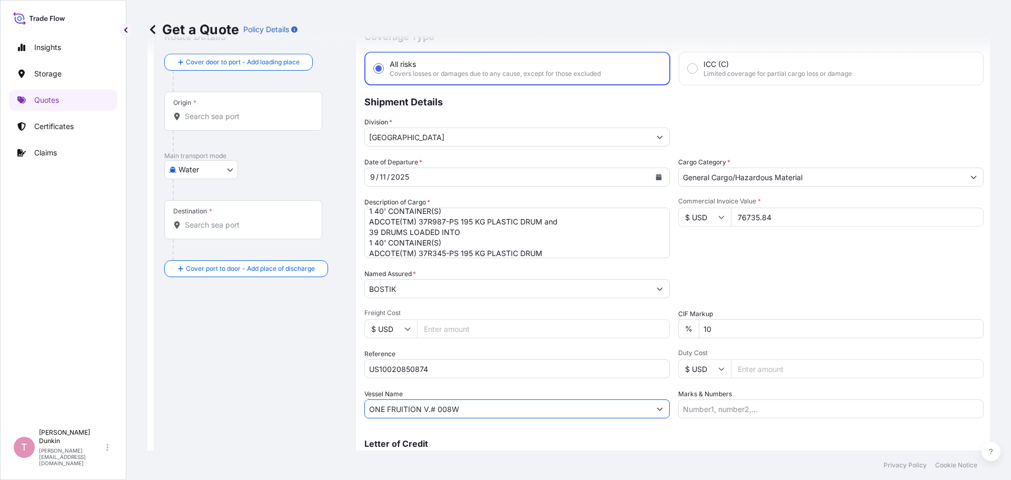
scroll to position [0, 0]
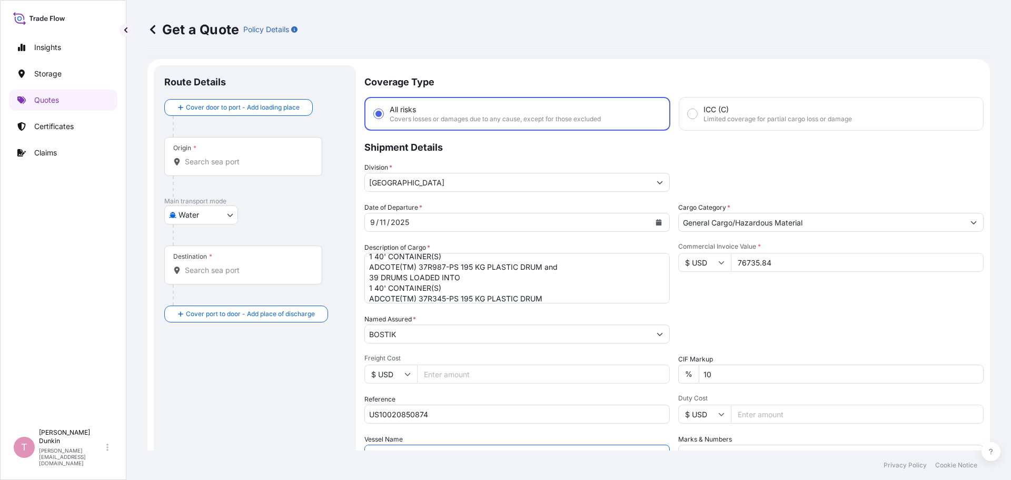
type input "ONE FRUITION V.# 008W"
click at [209, 161] on input "Origin *" at bounding box center [247, 161] width 124 height 11
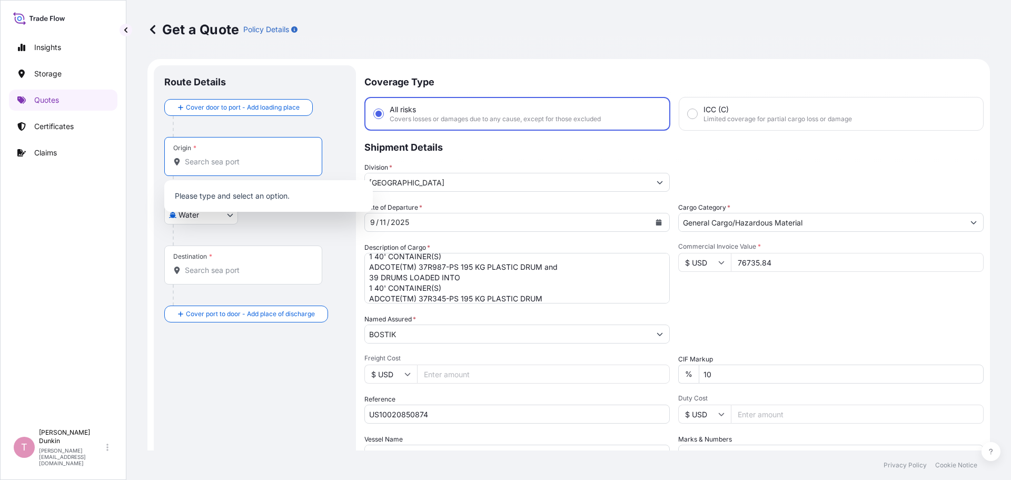
paste input "CHICAGO, IL"
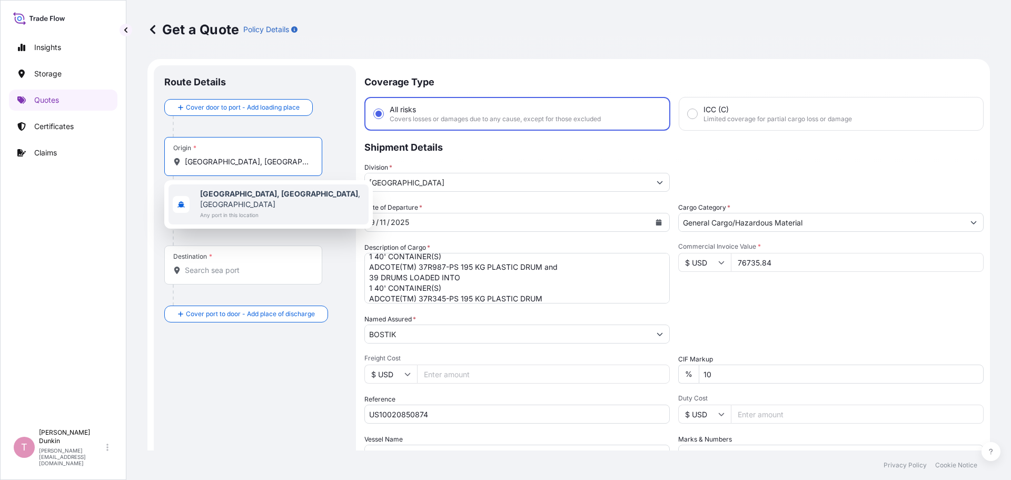
click at [229, 196] on b "Chicago, IL" at bounding box center [279, 193] width 158 height 9
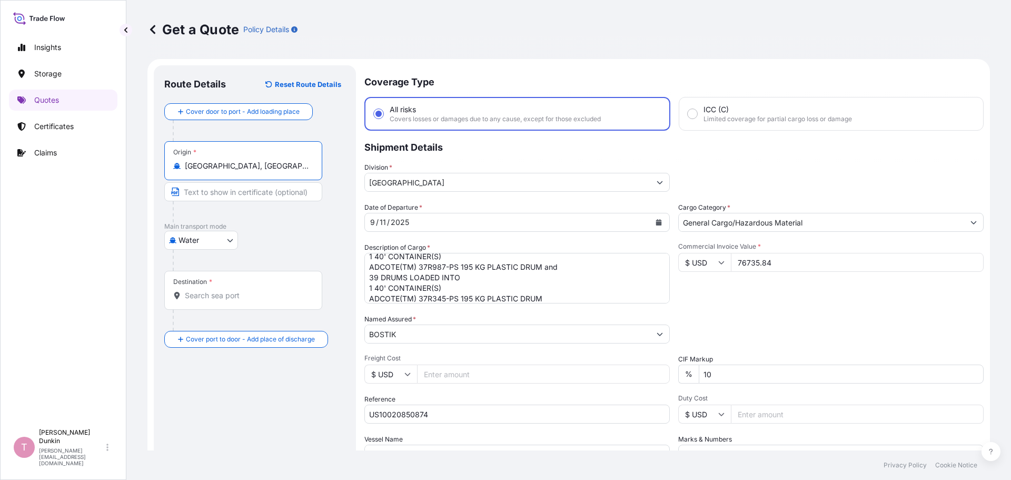
type input "Chicago, IL, USA"
click at [207, 289] on div "Destination *" at bounding box center [243, 290] width 158 height 39
click at [207, 290] on input "Destination *" at bounding box center [247, 295] width 124 height 11
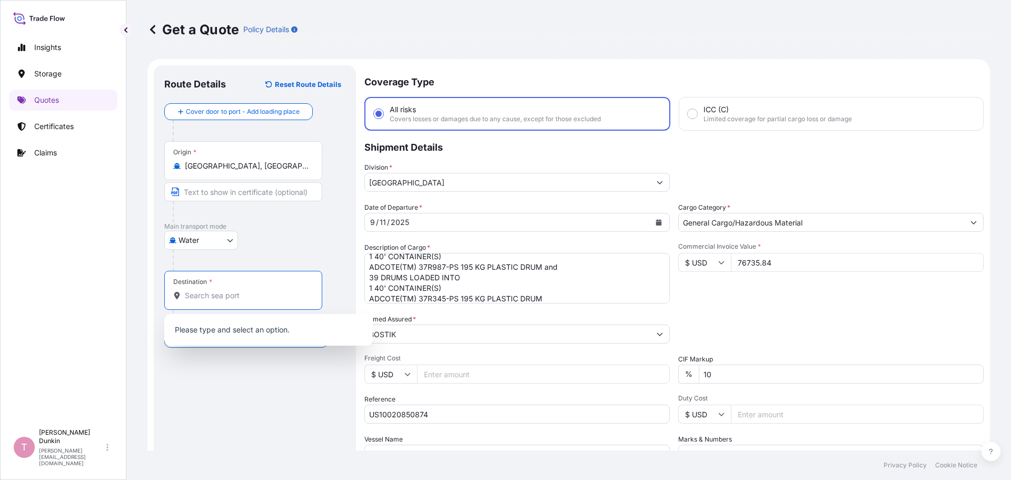
paste input "SHANGHAI PORT"
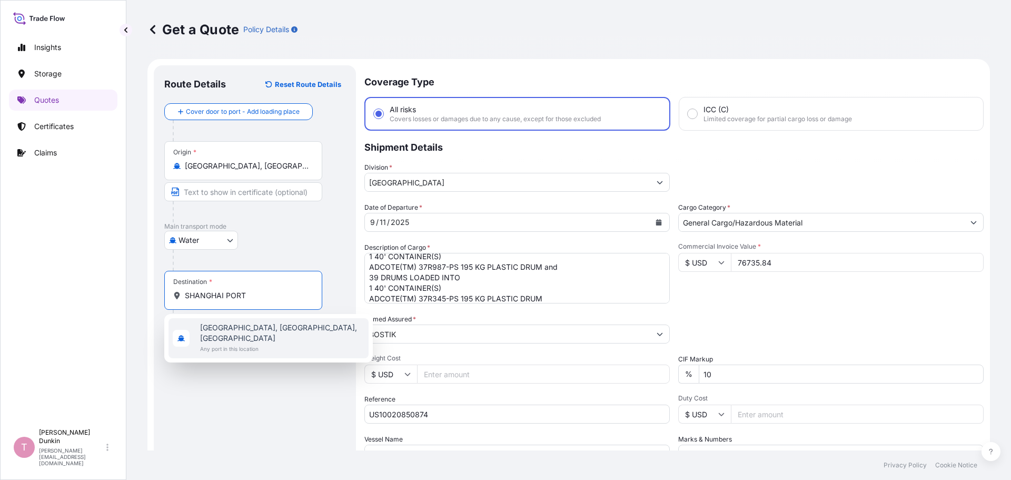
click at [225, 327] on span "Shanghai, Shanghai, China" at bounding box center [282, 332] width 164 height 21
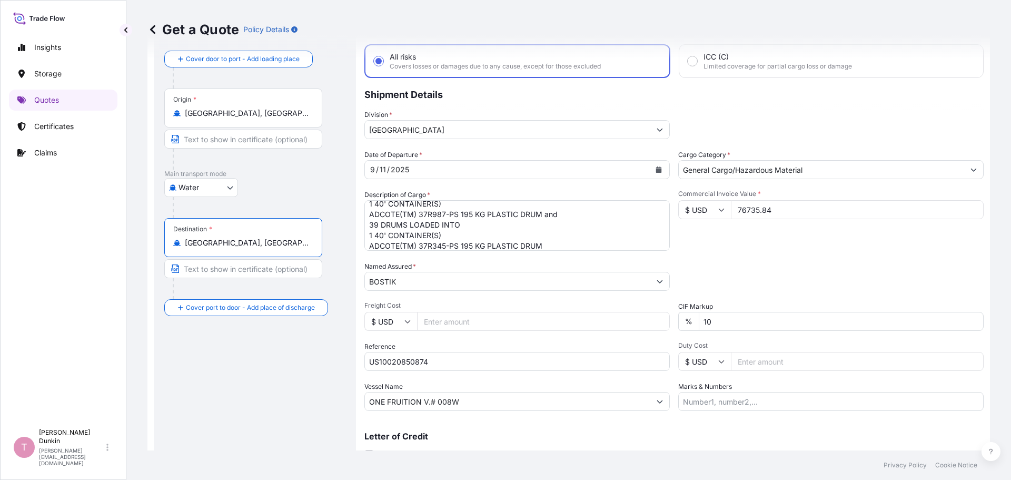
scroll to position [98, 0]
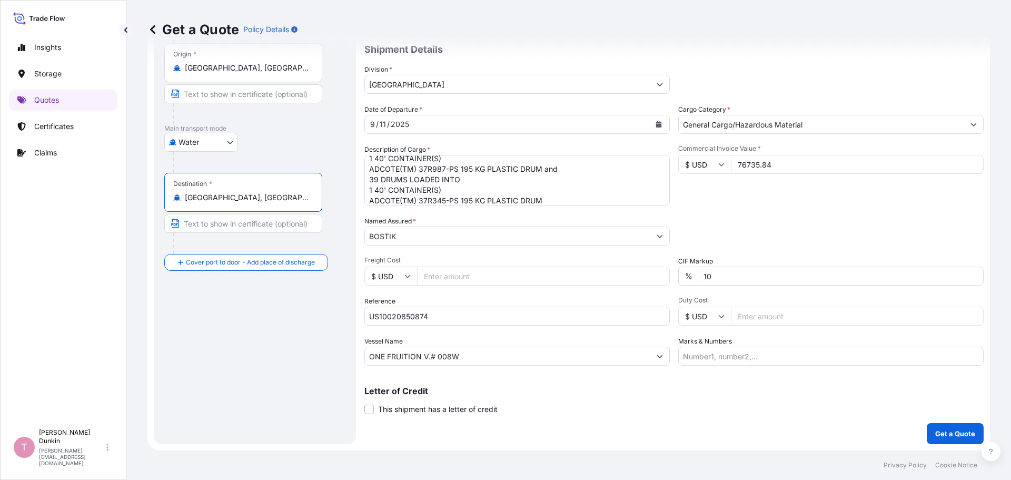
type input "Shanghai, Shanghai, China"
click at [940, 440] on button "Get a Quote" at bounding box center [954, 433] width 57 height 21
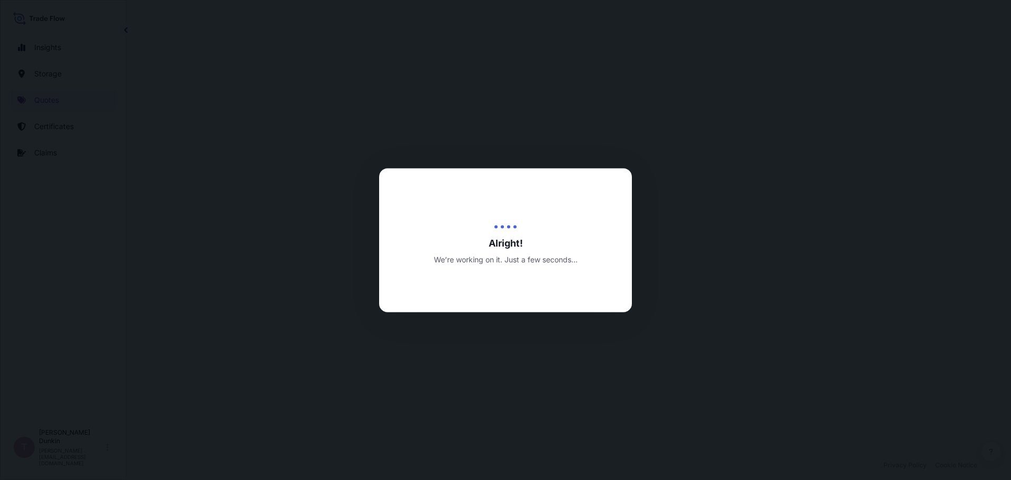
select select "Water"
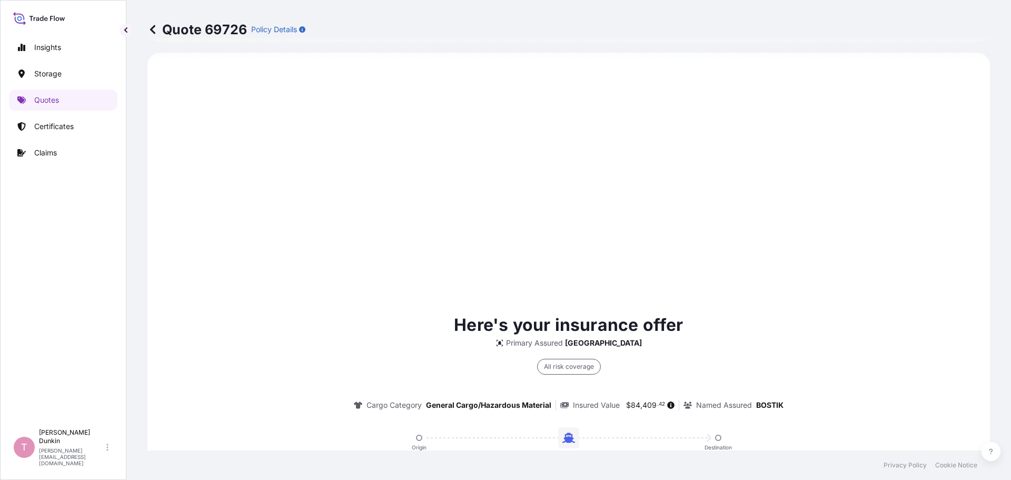
scroll to position [769, 0]
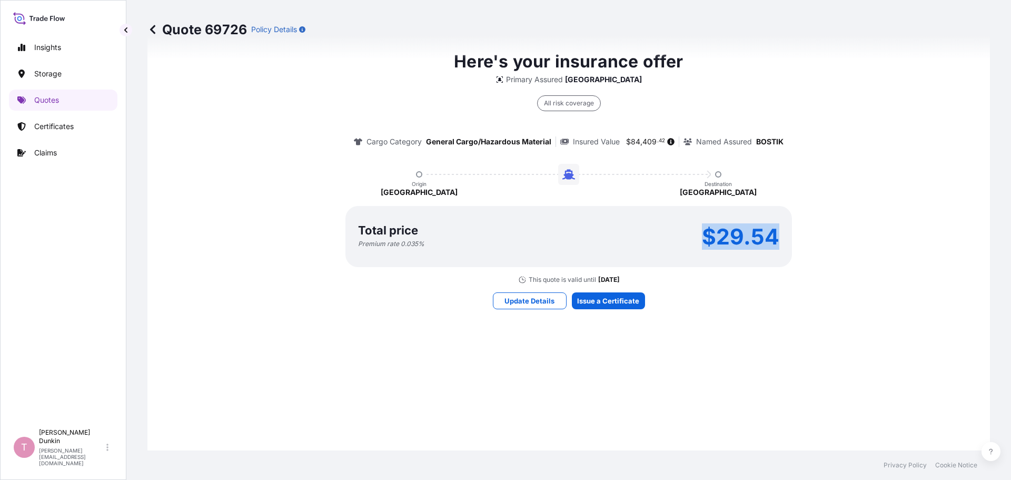
drag, startPoint x: 696, startPoint y: 233, endPoint x: 772, endPoint y: 241, distance: 75.7
click at [772, 241] on div "Total price Premium rate 0.035 % $29.54" at bounding box center [568, 236] width 421 height 23
copy p "$29.54"
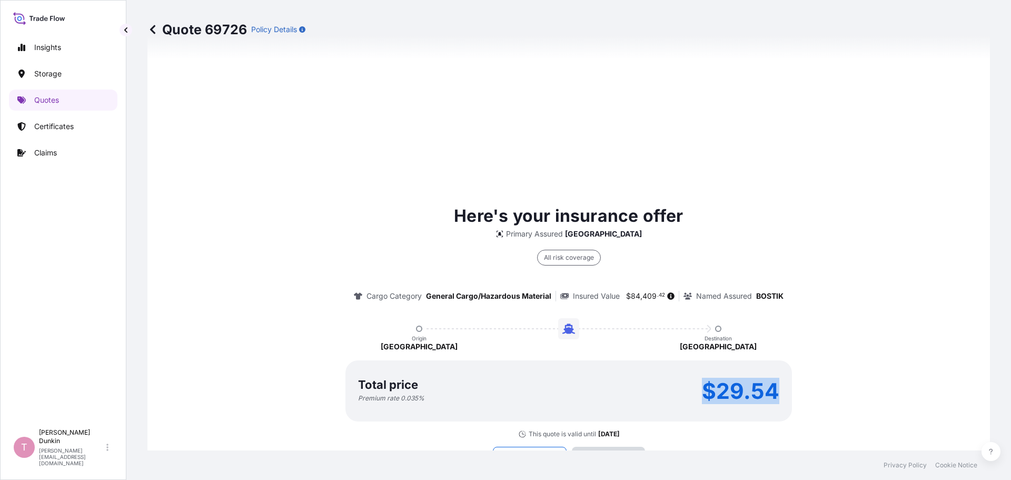
scroll to position [1505, 0]
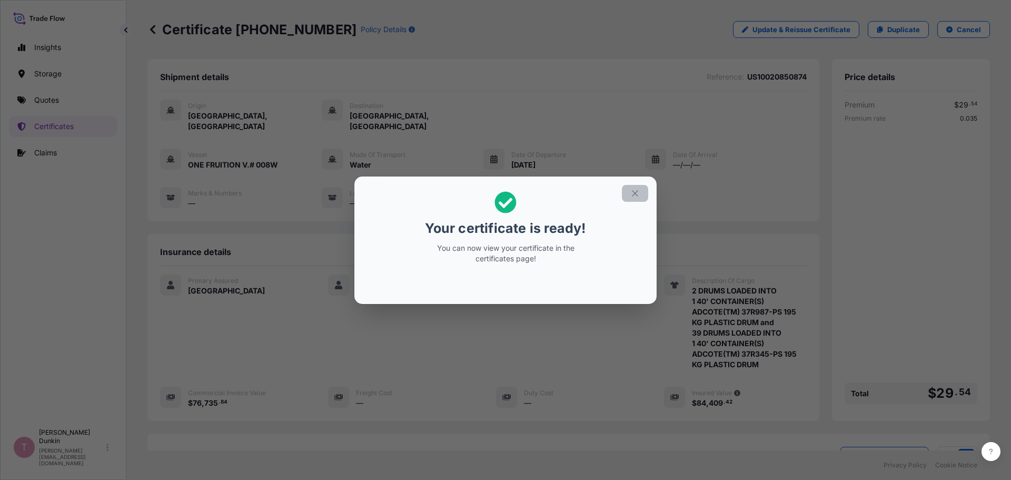
click at [636, 191] on icon "button" at bounding box center [634, 192] width 9 height 9
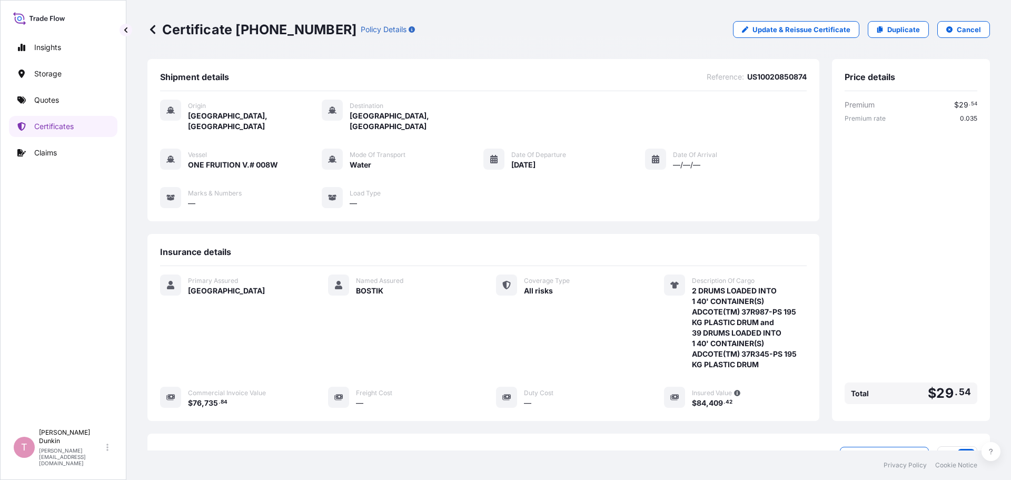
scroll to position [137, 0]
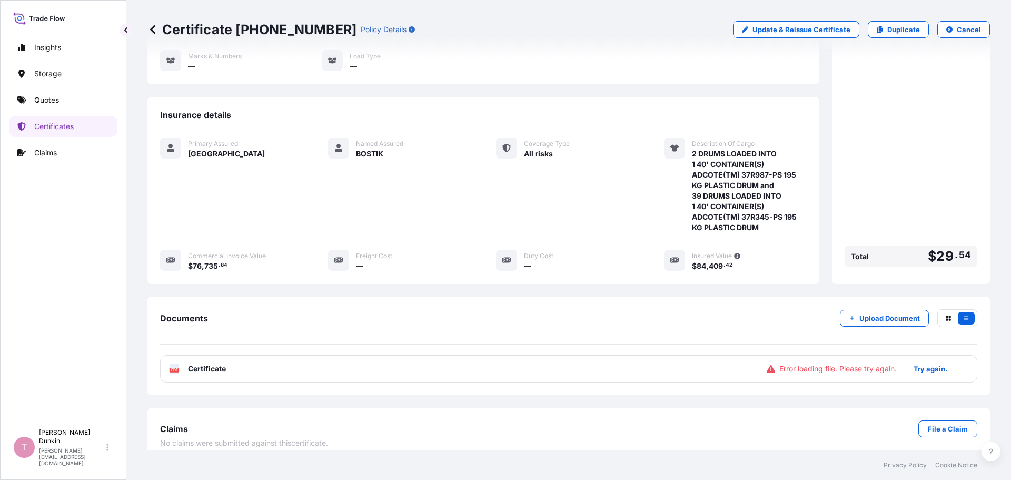
click at [175, 363] on icon at bounding box center [174, 368] width 9 height 11
click at [915, 363] on p "Try again." at bounding box center [930, 368] width 34 height 11
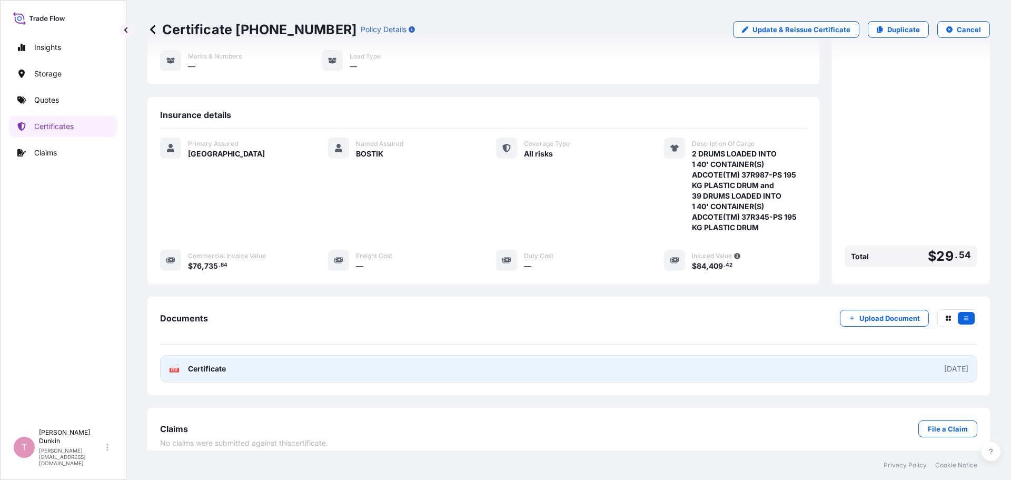
click at [172, 368] on text "PDF" at bounding box center [174, 370] width 7 height 4
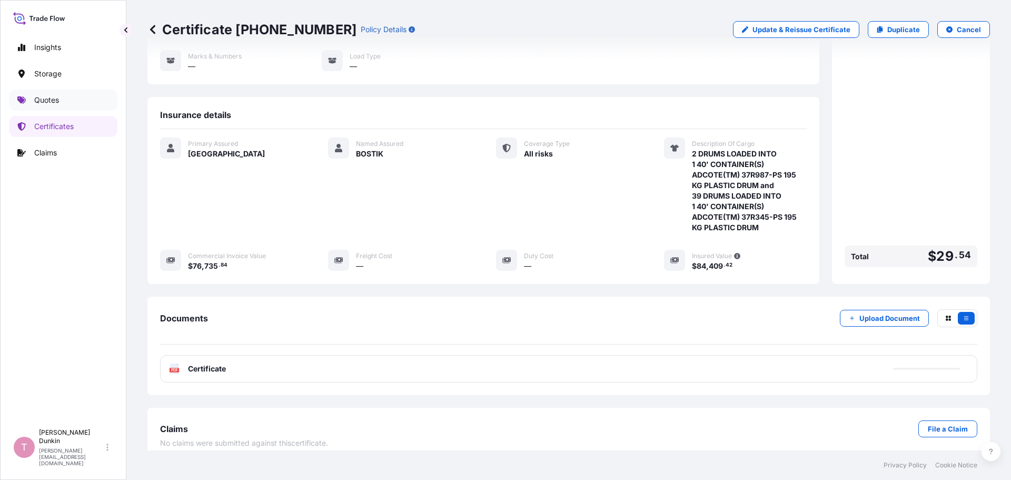
click at [36, 97] on p "Quotes" at bounding box center [46, 100] width 25 height 11
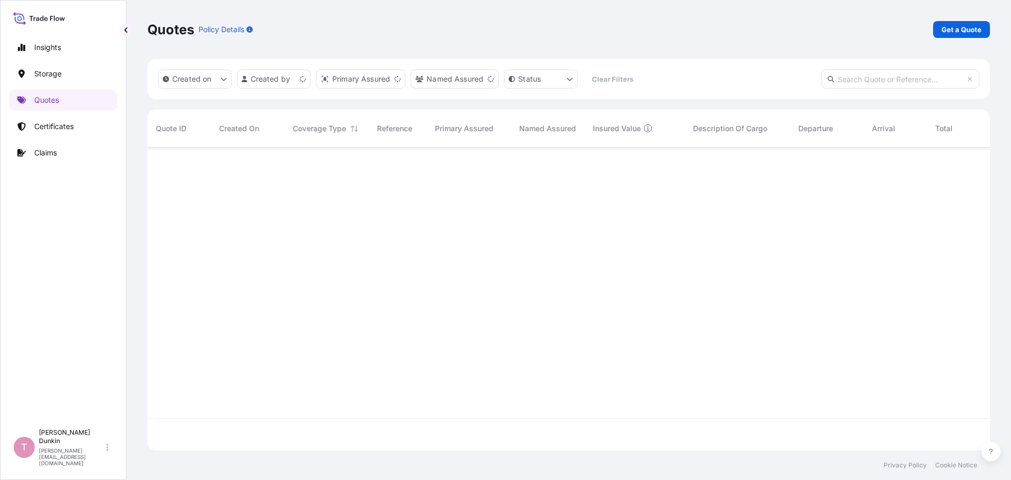
scroll to position [301, 834]
